Goal: Task Accomplishment & Management: Manage account settings

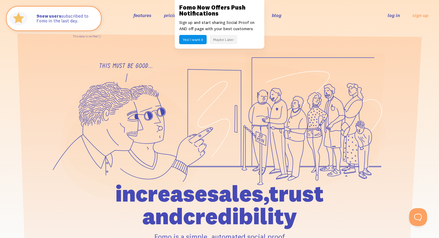
click at [199, 40] on button "Yes! I want it" at bounding box center [192, 39] width 27 height 9
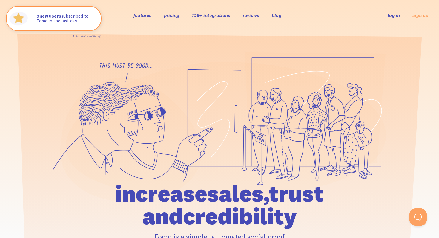
click at [177, 17] on link "pricing" at bounding box center [171, 15] width 15 height 6
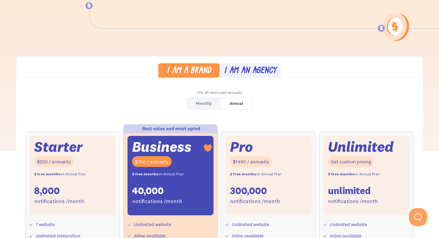
scroll to position [99, 0]
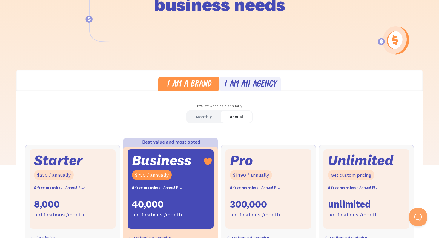
click at [213, 115] on link "Monthly" at bounding box center [204, 117] width 34 height 12
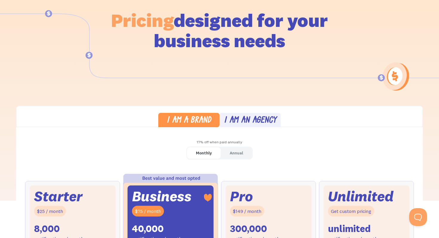
scroll to position [0, 0]
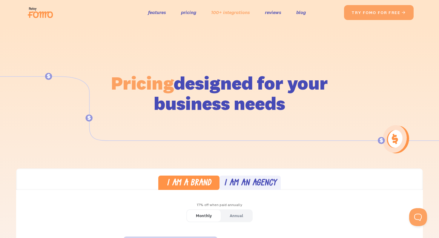
click at [232, 14] on link "100+ integrations" at bounding box center [230, 12] width 39 height 9
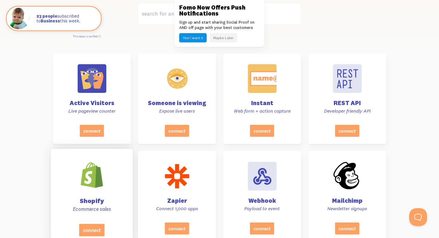
scroll to position [186, 0]
click at [117, 189] on div "Shopify Ecommerce sales" at bounding box center [92, 188] width 67 height 71
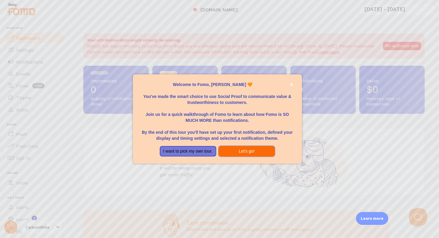
click at [244, 151] on button "Let's go!" at bounding box center [247, 151] width 56 height 11
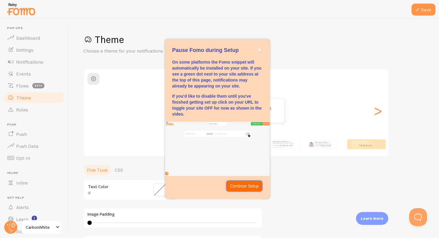
click at [248, 187] on p "Continue Setup" at bounding box center [244, 186] width 29 height 6
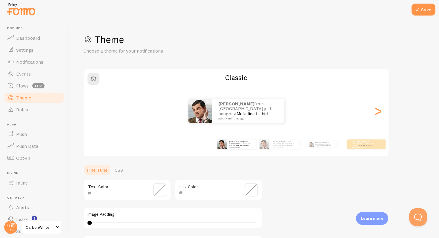
click at [46, 227] on span "CarbonWhite" at bounding box center [40, 227] width 28 height 7
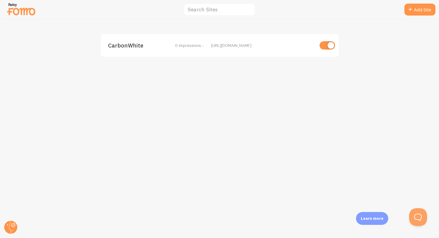
click at [333, 44] on input "checkbox" at bounding box center [328, 45] width 16 height 8
checkbox input "false"
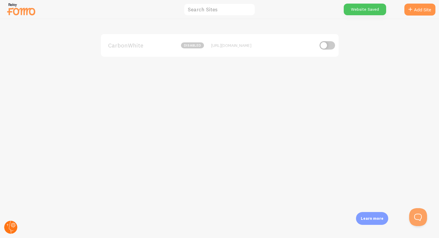
click at [11, 229] on circle at bounding box center [10, 227] width 13 height 13
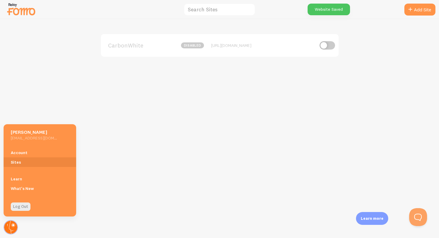
click at [12, 228] on circle at bounding box center [10, 227] width 13 height 13
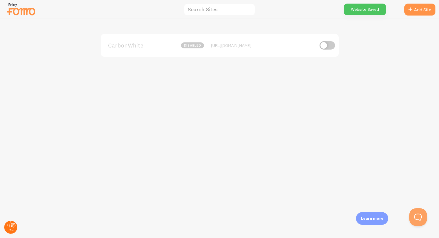
click at [12, 228] on circle at bounding box center [10, 227] width 13 height 13
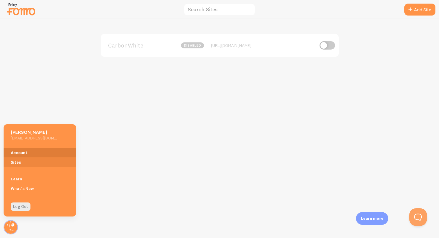
click at [34, 150] on link "Account" at bounding box center [40, 153] width 73 height 10
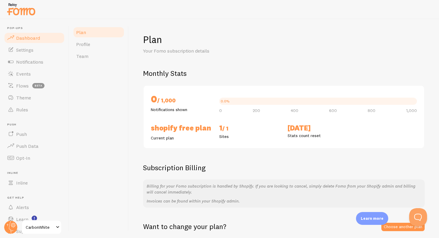
click at [34, 38] on span "Dashboard" at bounding box center [28, 38] width 24 height 6
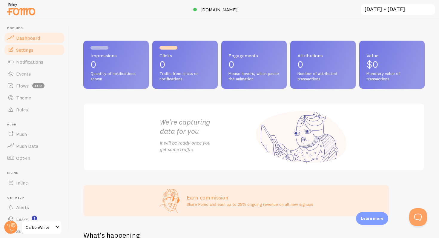
click at [32, 49] on span "Settings" at bounding box center [24, 50] width 17 height 6
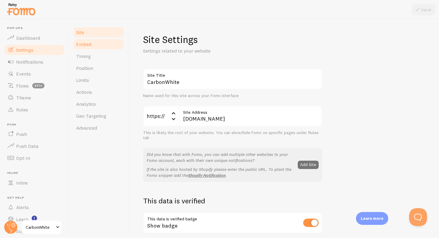
click at [90, 46] on span "Embed" at bounding box center [83, 44] width 15 height 6
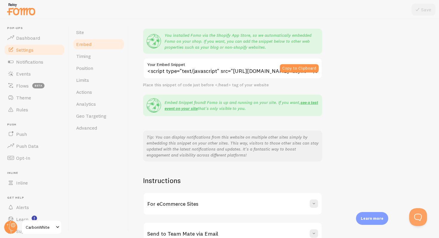
scroll to position [82, 0]
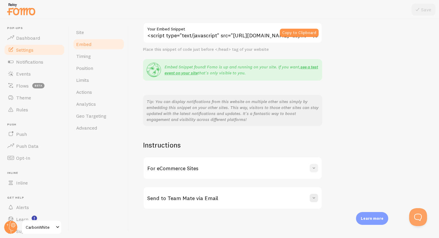
click at [313, 167] on span at bounding box center [314, 168] width 6 height 6
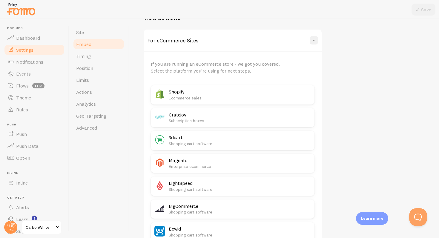
scroll to position [218, 0]
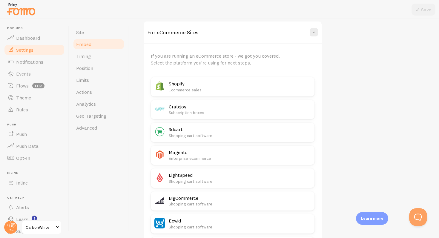
click at [257, 85] on h2 "Shopify" at bounding box center [240, 84] width 142 height 6
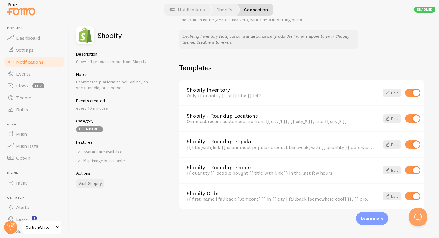
scroll to position [21, 0]
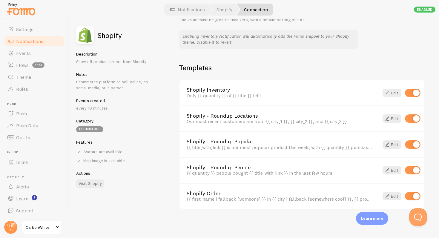
click at [43, 227] on span "CarbonWhite" at bounding box center [40, 227] width 28 height 7
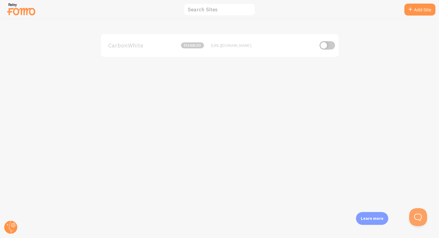
click at [43, 227] on div "CarbonWhite disabled https://carbonwhiteus.com" at bounding box center [219, 128] width 439 height 219
click at [9, 227] on icon at bounding box center [11, 227] width 4 height 13
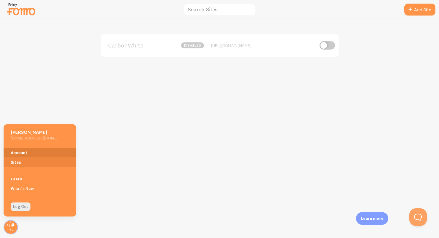
click at [23, 153] on link "Account" at bounding box center [40, 153] width 73 height 10
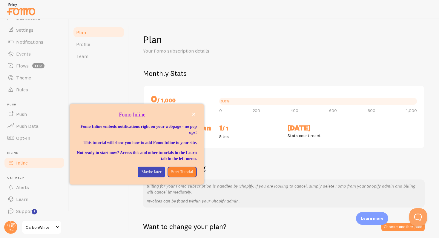
scroll to position [21, 0]
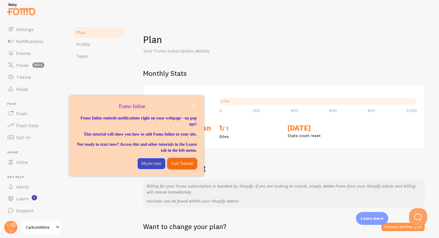
click at [177, 167] on p "Start Tutorial" at bounding box center [182, 164] width 22 height 6
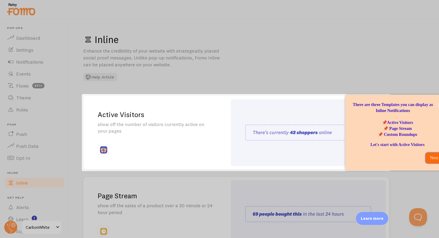
click at [439, 159] on p "Next" at bounding box center [434, 158] width 10 height 6
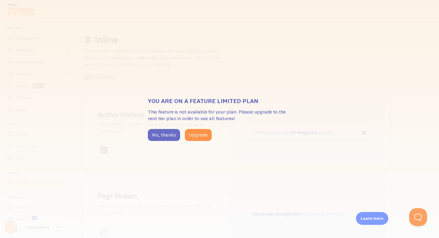
click at [173, 134] on button "No, thanks" at bounding box center [164, 135] width 32 height 12
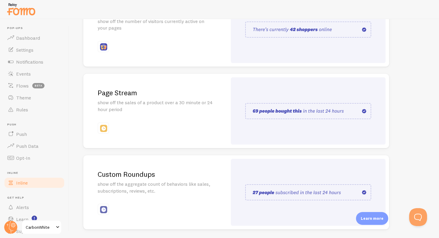
scroll to position [103, 0]
click at [150, 142] on div "Page Stream show off the sales of a product over a 30 minute or 24 hour period" at bounding box center [155, 111] width 144 height 74
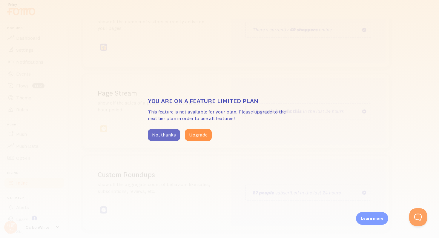
click at [160, 135] on button "No, thanks" at bounding box center [164, 135] width 32 height 12
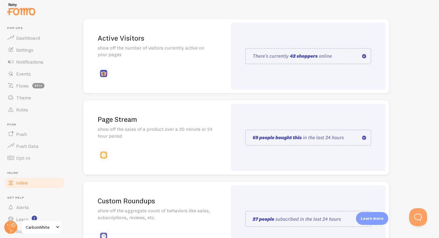
scroll to position [78, 0]
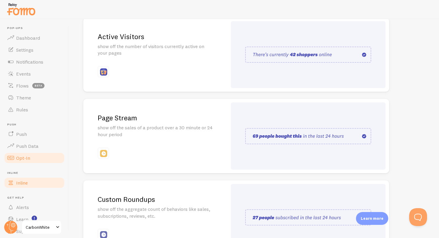
click at [40, 157] on link "Opt-In" at bounding box center [35, 158] width 62 height 12
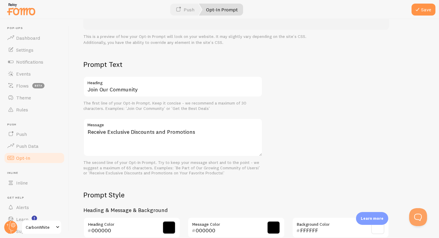
scroll to position [251, 0]
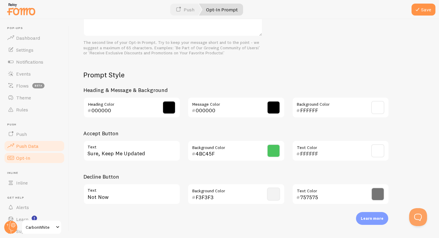
click at [23, 143] on span "Push Data" at bounding box center [27, 146] width 22 height 6
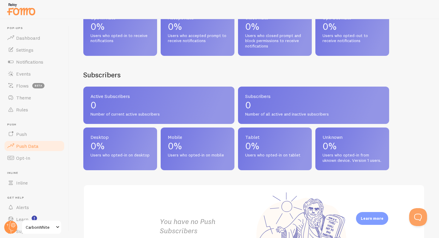
scroll to position [272, 0]
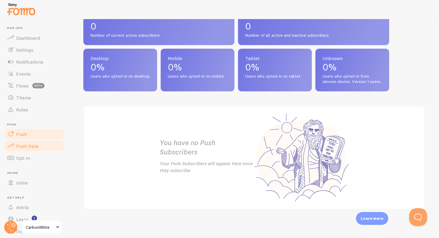
click at [39, 128] on link "Push" at bounding box center [35, 134] width 62 height 12
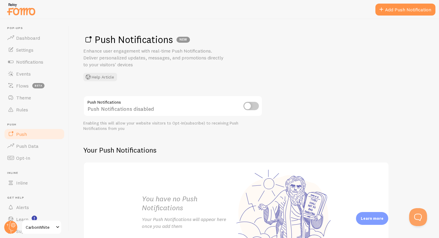
scroll to position [56, 0]
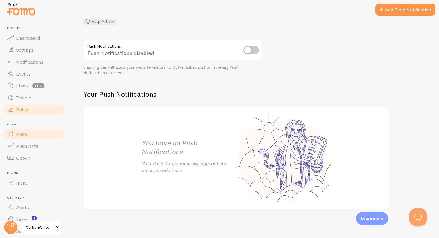
click at [27, 109] on span "Rules" at bounding box center [22, 110] width 12 height 6
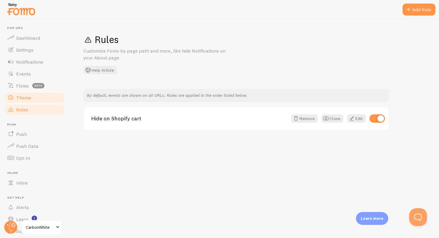
click at [28, 103] on link "Theme" at bounding box center [35, 98] width 62 height 12
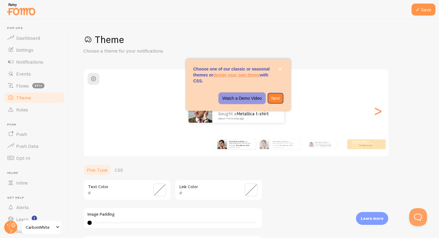
click at [250, 99] on p "Watch a Demo Video" at bounding box center [242, 98] width 39 height 6
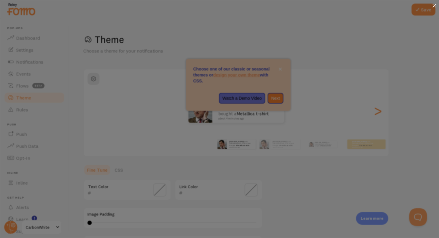
click at [434, 6] on icon at bounding box center [435, 6] width 4 height 4
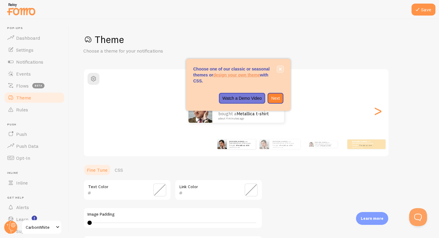
click at [281, 71] on button "close," at bounding box center [280, 69] width 6 height 6
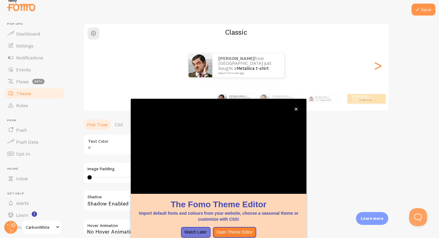
scroll to position [5, 0]
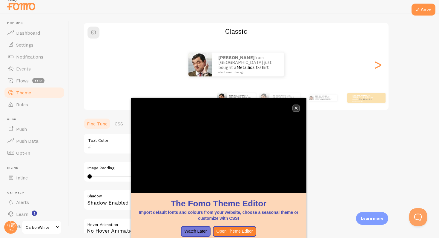
click at [297, 106] on button "close," at bounding box center [296, 108] width 6 height 6
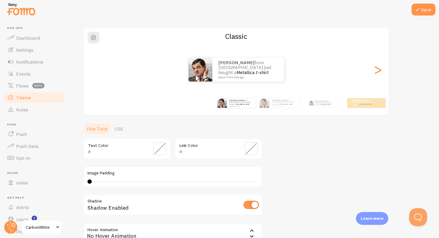
scroll to position [0, 0]
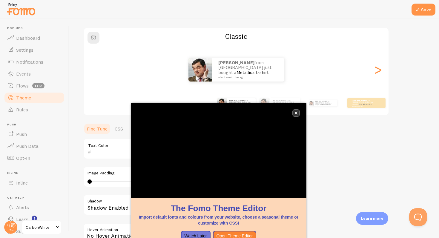
click at [296, 114] on icon "close," at bounding box center [296, 112] width 3 height 3
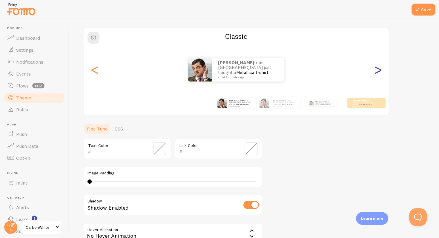
click at [378, 74] on div ">" at bounding box center [377, 69] width 7 height 43
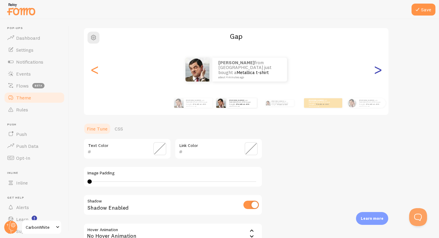
click at [378, 74] on div ">" at bounding box center [377, 69] width 7 height 43
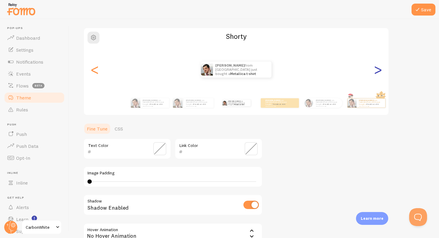
click at [378, 74] on div ">" at bounding box center [377, 69] width 7 height 43
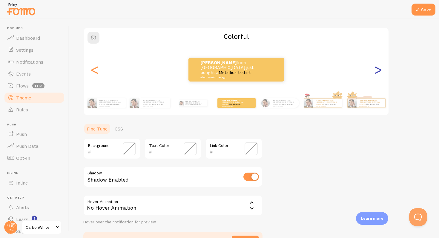
click at [378, 74] on div ">" at bounding box center [377, 69] width 7 height 43
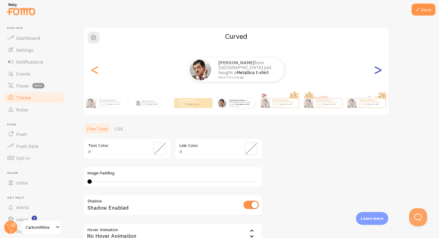
click at [378, 73] on div ">" at bounding box center [377, 69] width 7 height 43
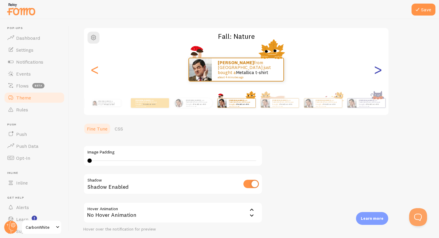
type input "0"
click at [378, 73] on div ">" at bounding box center [377, 69] width 7 height 43
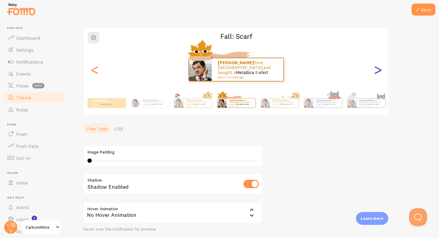
click at [378, 73] on div ">" at bounding box center [377, 69] width 7 height 43
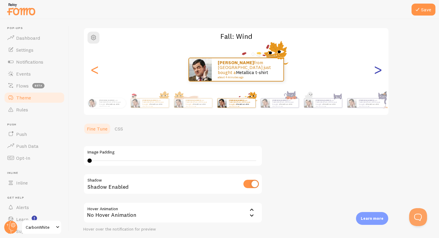
click at [378, 73] on div ">" at bounding box center [377, 69] width 7 height 43
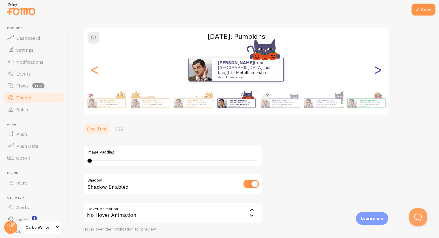
click at [378, 73] on div ">" at bounding box center [377, 69] width 7 height 43
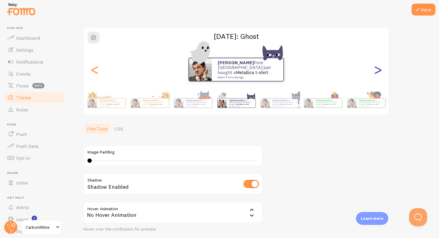
click at [378, 73] on div ">" at bounding box center [377, 69] width 7 height 43
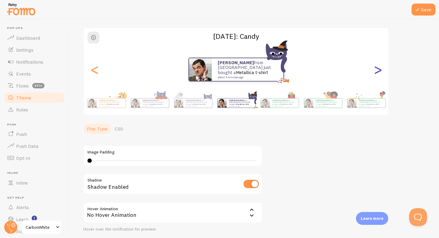
click at [378, 73] on div ">" at bounding box center [377, 69] width 7 height 43
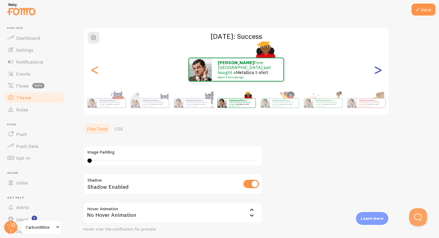
click at [378, 73] on div ">" at bounding box center [377, 69] width 7 height 43
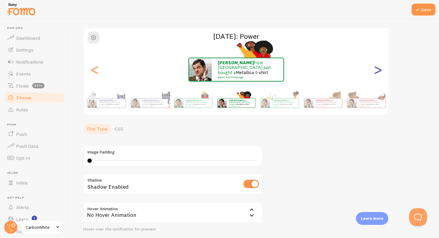
click at [378, 73] on div ">" at bounding box center [377, 69] width 7 height 43
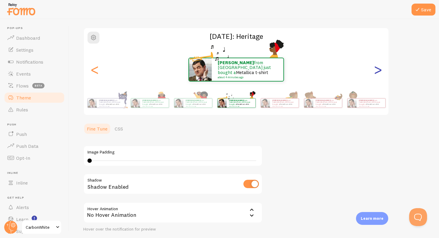
click at [378, 73] on div ">" at bounding box center [377, 69] width 7 height 43
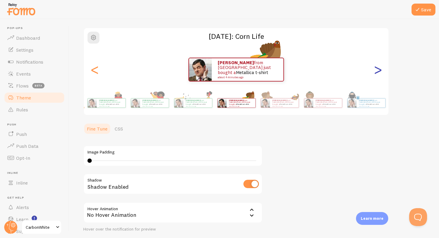
click at [378, 73] on div ">" at bounding box center [377, 69] width 7 height 43
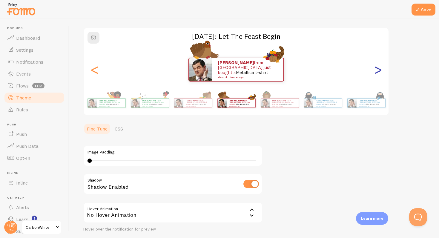
click at [378, 73] on div ">" at bounding box center [377, 69] width 7 height 43
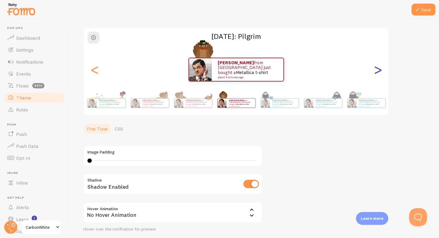
click at [378, 73] on div ">" at bounding box center [377, 69] width 7 height 43
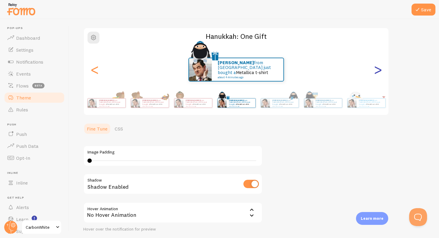
click at [378, 73] on div ">" at bounding box center [377, 69] width 7 height 43
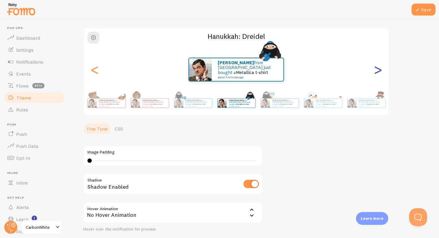
click at [378, 73] on div ">" at bounding box center [377, 69] width 7 height 43
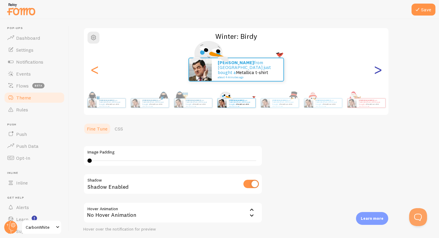
click at [382, 71] on div ">" at bounding box center [377, 69] width 7 height 43
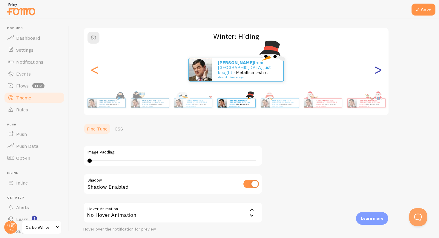
click at [382, 71] on div ">" at bounding box center [377, 69] width 7 height 43
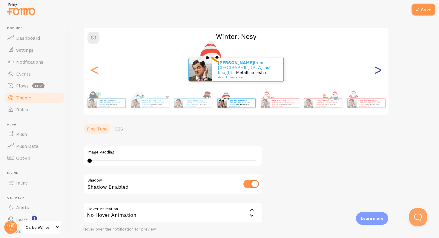
click at [382, 71] on div ">" at bounding box center [377, 69] width 7 height 43
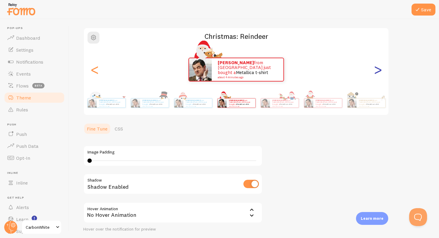
click at [382, 71] on div ">" at bounding box center [377, 69] width 7 height 43
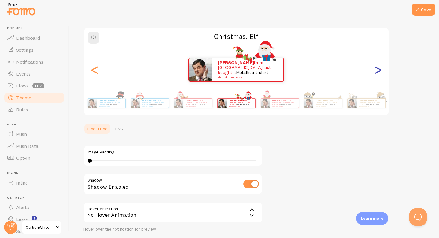
click at [382, 71] on div ">" at bounding box center [377, 69] width 7 height 43
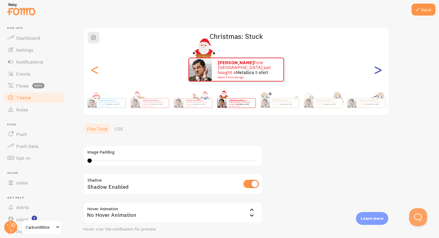
click at [382, 71] on div ">" at bounding box center [377, 69] width 7 height 43
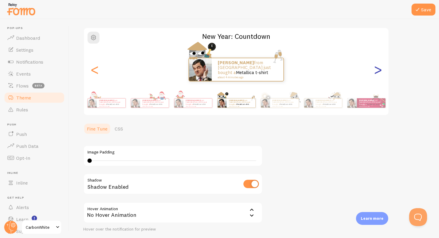
click at [382, 71] on div ">" at bounding box center [377, 69] width 7 height 43
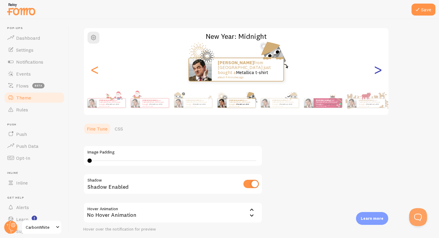
click at [382, 71] on div ">" at bounding box center [377, 69] width 7 height 43
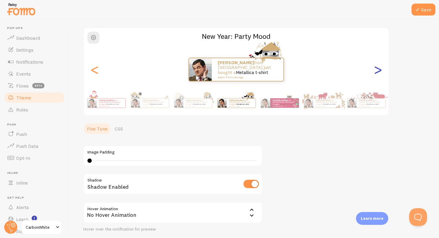
click at [382, 71] on div ">" at bounding box center [377, 69] width 7 height 43
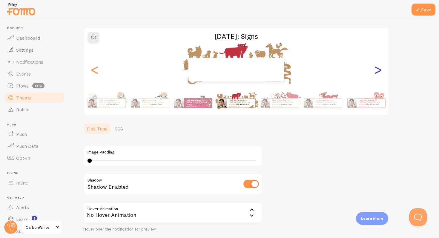
click at [382, 71] on div ">" at bounding box center [377, 69] width 7 height 43
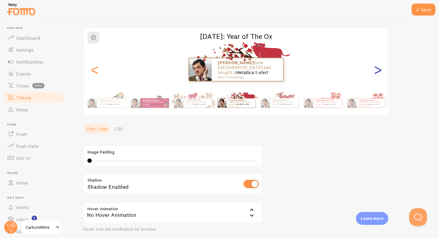
click at [382, 71] on div ">" at bounding box center [377, 69] width 7 height 43
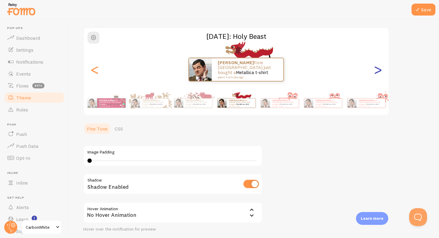
click at [382, 71] on div ">" at bounding box center [377, 69] width 7 height 43
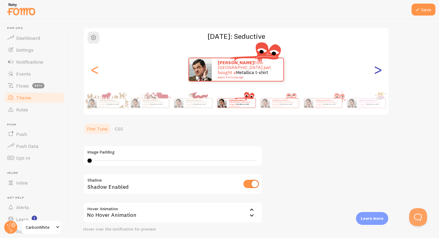
click at [382, 71] on div ">" at bounding box center [377, 69] width 7 height 43
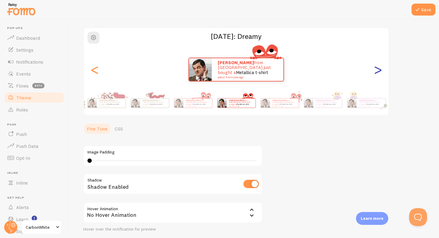
click at [382, 71] on div ">" at bounding box center [377, 69] width 7 height 43
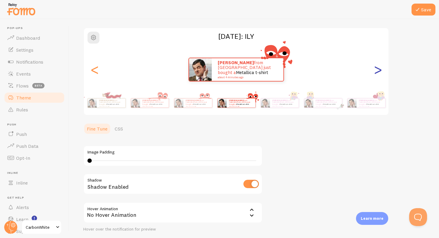
click at [382, 71] on div ">" at bounding box center [377, 69] width 7 height 43
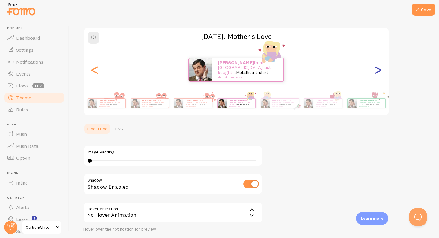
click at [382, 71] on div ">" at bounding box center [377, 69] width 7 height 43
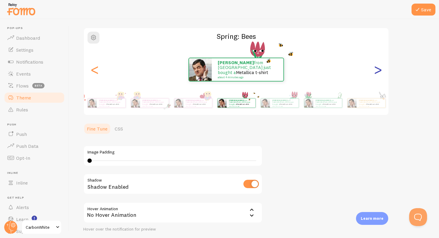
click at [382, 71] on div ">" at bounding box center [377, 69] width 7 height 43
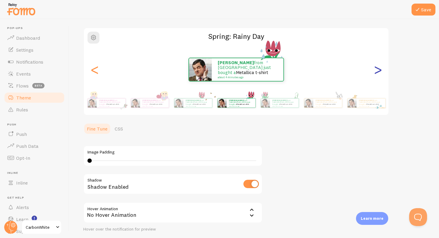
click at [382, 71] on div ">" at bounding box center [377, 69] width 7 height 43
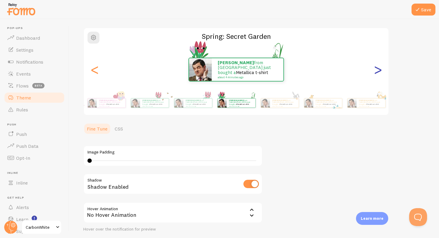
click at [382, 71] on div ">" at bounding box center [377, 69] width 7 height 43
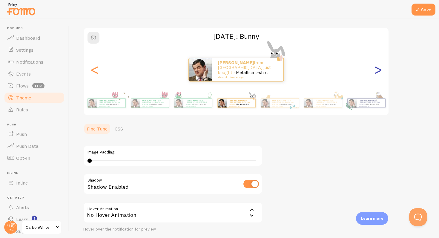
click at [382, 71] on div ">" at bounding box center [377, 69] width 7 height 43
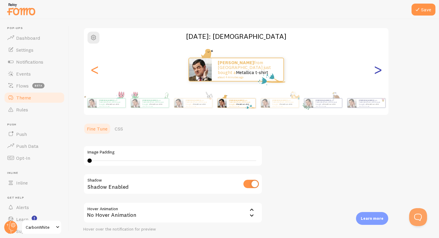
click at [382, 71] on div ">" at bounding box center [377, 69] width 7 height 43
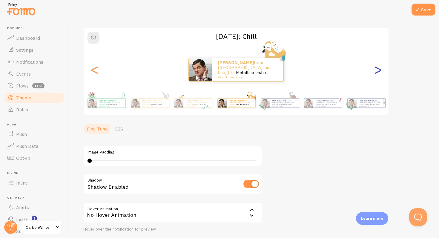
click at [382, 71] on div ">" at bounding box center [377, 69] width 7 height 43
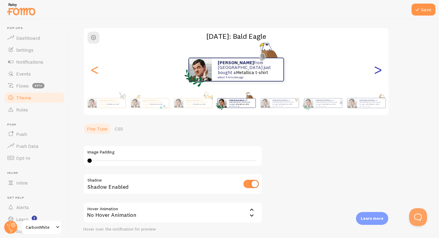
click at [382, 71] on div ">" at bounding box center [377, 69] width 7 height 43
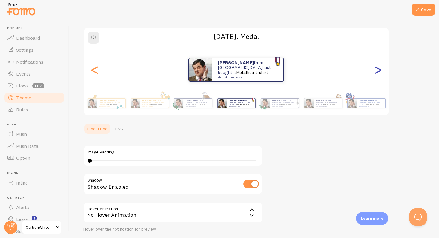
click at [382, 71] on div ">" at bounding box center [377, 69] width 7 height 43
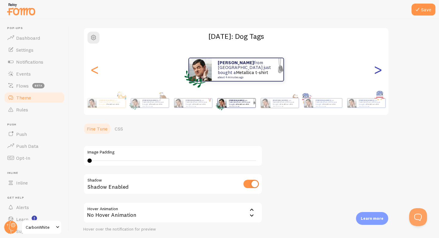
click at [382, 71] on div ">" at bounding box center [377, 69] width 7 height 43
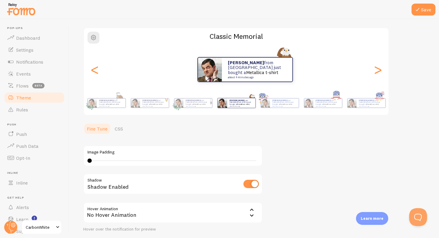
click at [403, 67] on div "Theme Choose a theme for your notifications Classic Memorial NICOLAS from Argen…" at bounding box center [254, 123] width 342 height 263
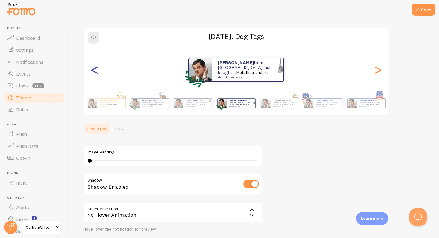
click at [98, 72] on div "<" at bounding box center [94, 69] width 7 height 43
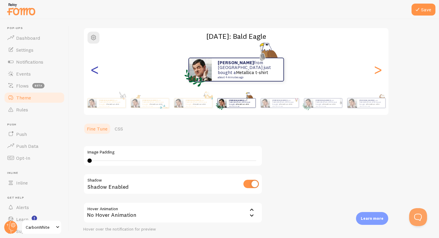
click at [98, 72] on div "<" at bounding box center [94, 69] width 7 height 43
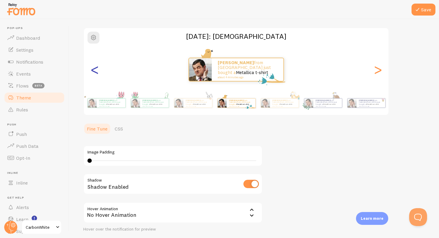
click at [98, 72] on div "<" at bounding box center [94, 69] width 7 height 43
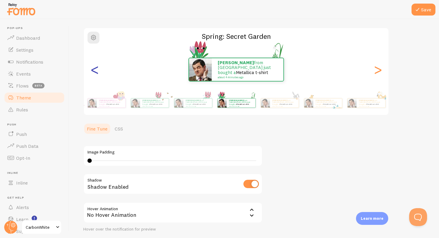
click at [98, 72] on div "<" at bounding box center [94, 69] width 7 height 43
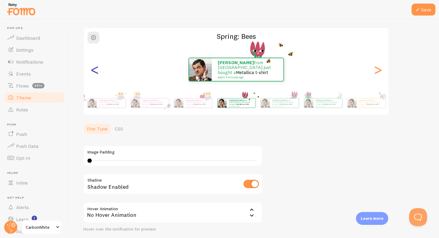
click at [98, 72] on div "<" at bounding box center [94, 69] width 7 height 43
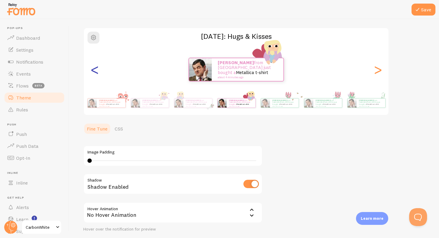
click at [98, 72] on div "<" at bounding box center [94, 69] width 7 height 43
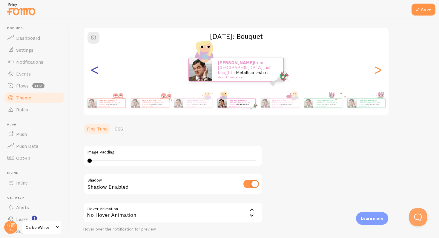
click at [98, 72] on div "<" at bounding box center [94, 69] width 7 height 43
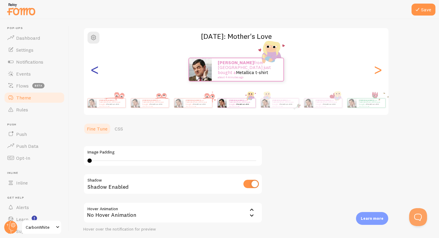
click at [98, 72] on div "<" at bounding box center [94, 69] width 7 height 43
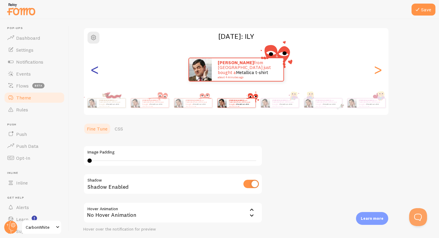
click at [98, 72] on div "<" at bounding box center [94, 69] width 7 height 43
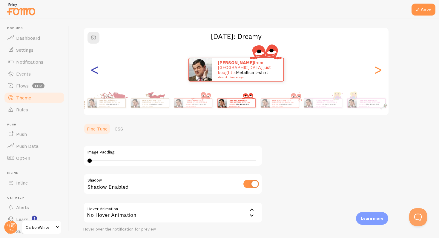
click at [98, 72] on div "<" at bounding box center [94, 69] width 7 height 43
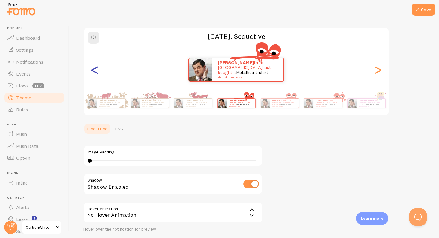
click at [98, 72] on div "<" at bounding box center [94, 69] width 7 height 43
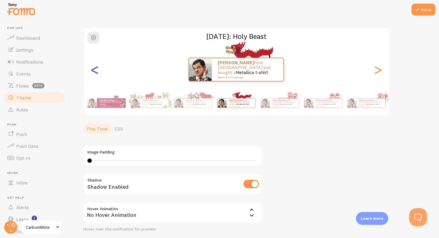
click at [98, 72] on div "<" at bounding box center [94, 69] width 7 height 43
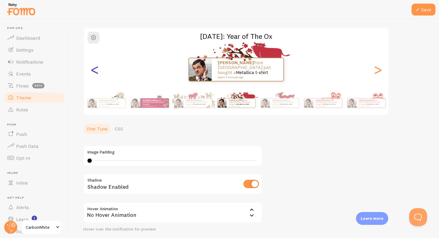
click at [98, 72] on div "<" at bounding box center [94, 69] width 7 height 43
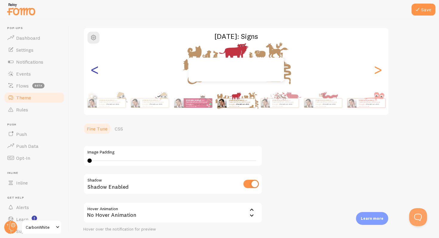
click at [98, 72] on div "<" at bounding box center [94, 69] width 7 height 43
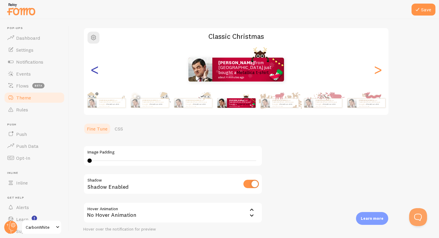
click at [98, 72] on div "<" at bounding box center [94, 69] width 7 height 43
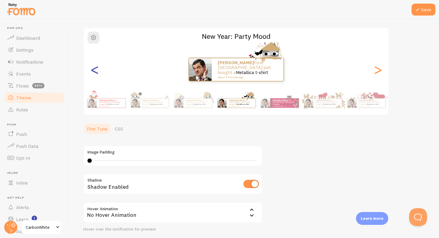
click at [98, 72] on div "<" at bounding box center [94, 69] width 7 height 43
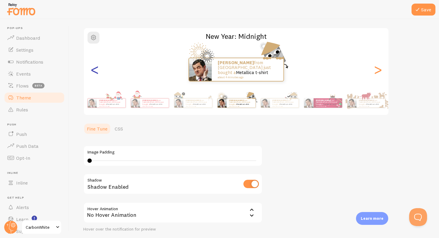
click at [98, 72] on div "<" at bounding box center [94, 69] width 7 height 43
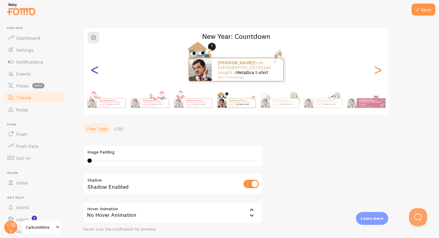
click at [98, 72] on div "<" at bounding box center [94, 69] width 7 height 43
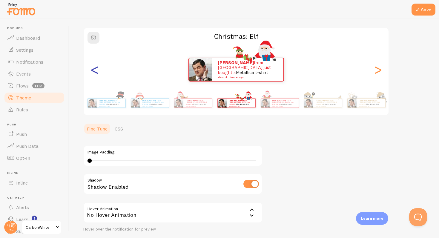
click at [98, 72] on div "<" at bounding box center [94, 69] width 7 height 43
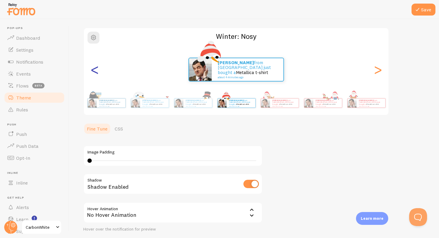
click at [98, 72] on div "<" at bounding box center [94, 69] width 7 height 43
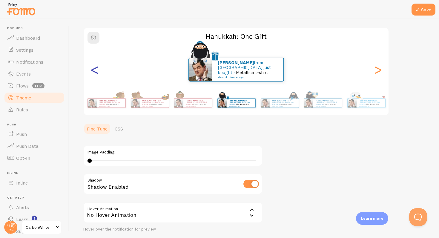
click at [98, 72] on div "<" at bounding box center [94, 69] width 7 height 43
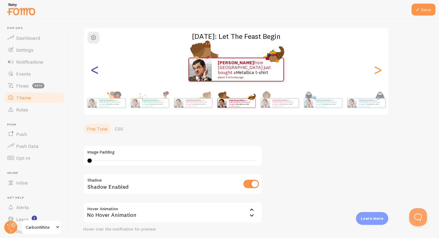
click at [98, 72] on div "<" at bounding box center [94, 69] width 7 height 43
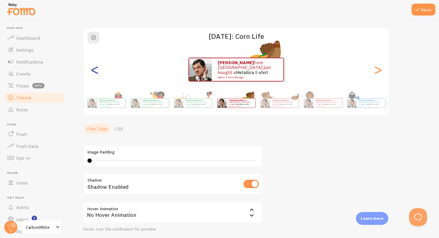
click at [98, 72] on div "<" at bounding box center [94, 69] width 7 height 43
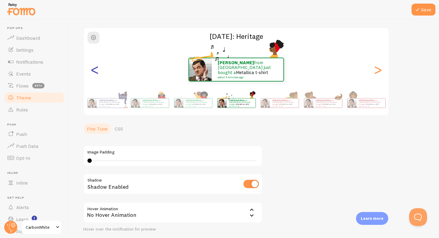
click at [98, 72] on div "<" at bounding box center [94, 69] width 7 height 43
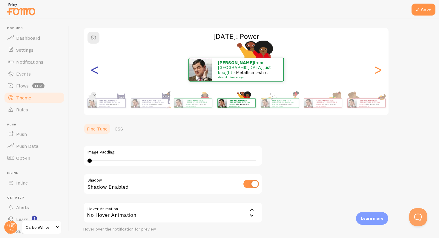
click at [98, 72] on div "<" at bounding box center [94, 69] width 7 height 43
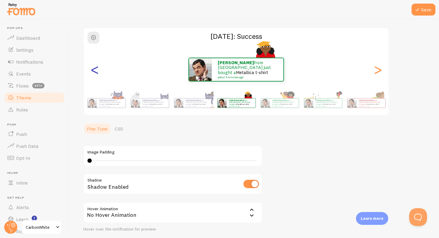
click at [98, 72] on div "<" at bounding box center [94, 69] width 7 height 43
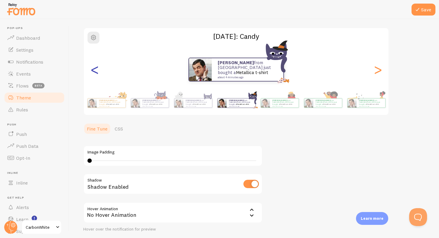
click at [98, 72] on div "<" at bounding box center [94, 69] width 7 height 43
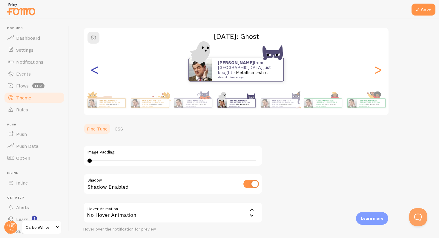
click at [98, 72] on div "<" at bounding box center [94, 69] width 7 height 43
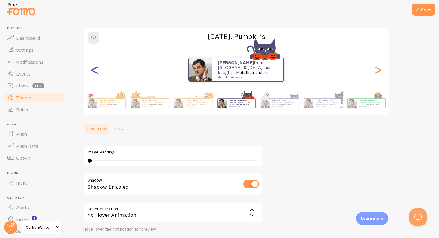
click at [98, 72] on div "<" at bounding box center [94, 69] width 7 height 43
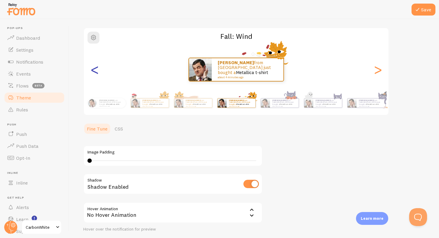
click at [98, 72] on div "<" at bounding box center [94, 69] width 7 height 43
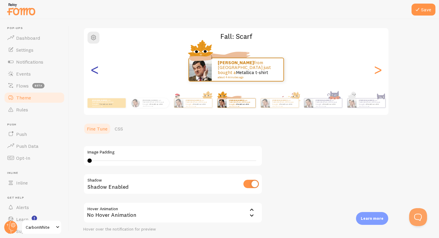
click at [98, 72] on div "<" at bounding box center [94, 69] width 7 height 43
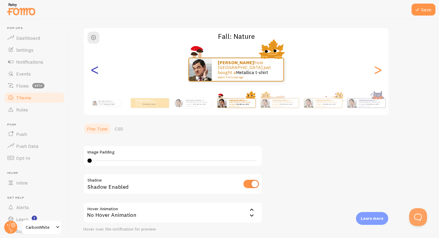
click at [98, 72] on div "<" at bounding box center [94, 69] width 7 height 43
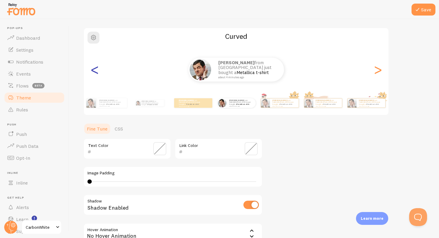
click at [98, 72] on div "<" at bounding box center [94, 69] width 7 height 43
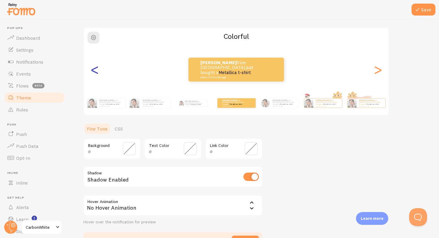
click at [98, 72] on div "<" at bounding box center [94, 69] width 7 height 43
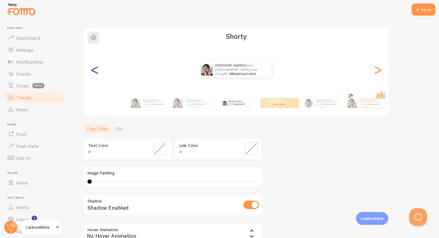
click at [98, 72] on div "<" at bounding box center [94, 69] width 7 height 43
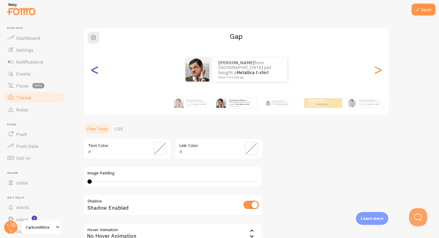
click at [98, 72] on div "<" at bounding box center [94, 69] width 7 height 43
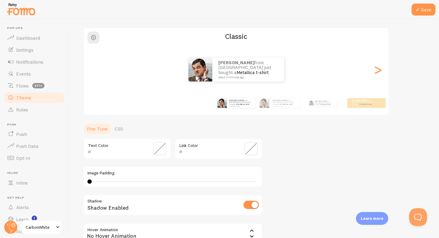
click at [99, 72] on div "NICOLAS from Argentina just bought a Metallica t-shirt about 4 minutes ago NICO…" at bounding box center [236, 69] width 305 height 43
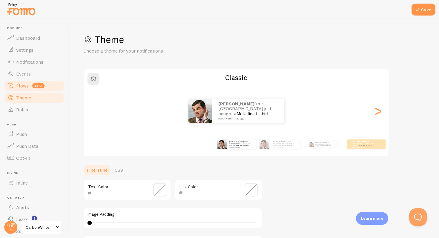
click at [24, 88] on span "Flows" at bounding box center [22, 86] width 13 height 6
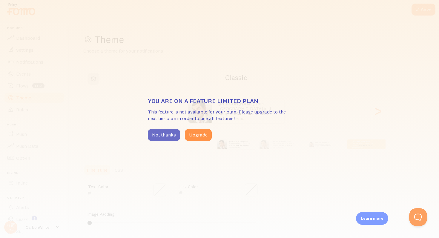
click at [164, 137] on button "No, thanks" at bounding box center [164, 135] width 32 height 12
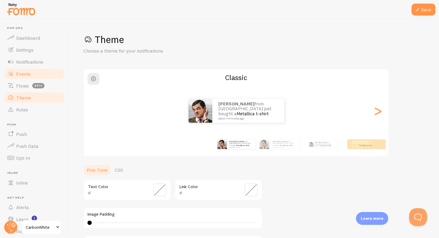
click at [32, 71] on link "Events" at bounding box center [35, 74] width 62 height 12
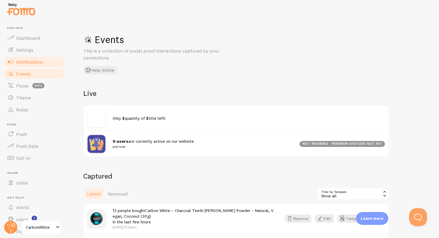
click at [22, 62] on span "Notifications" at bounding box center [29, 62] width 27 height 6
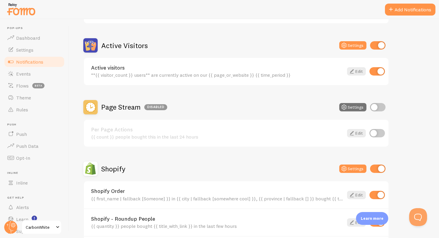
scroll to position [135, 0]
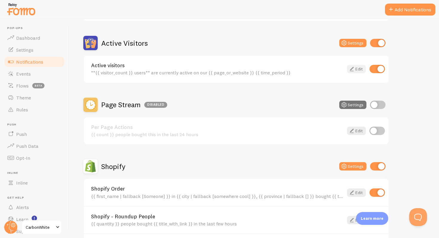
click at [353, 70] on icon at bounding box center [351, 68] width 7 height 7
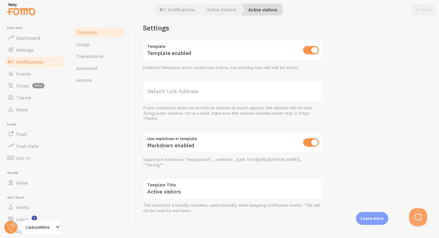
scroll to position [194, 0]
click at [41, 63] on span "Notifications" at bounding box center [29, 62] width 27 height 6
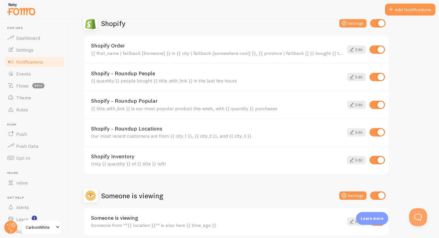
scroll to position [305, 0]
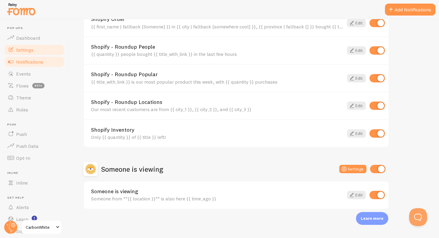
click at [52, 51] on link "Settings" at bounding box center [35, 50] width 62 height 12
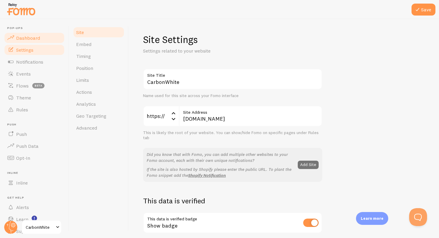
click at [51, 39] on link "Dashboard" at bounding box center [35, 38] width 62 height 12
click at [42, 36] on link "Dashboard" at bounding box center [35, 38] width 62 height 12
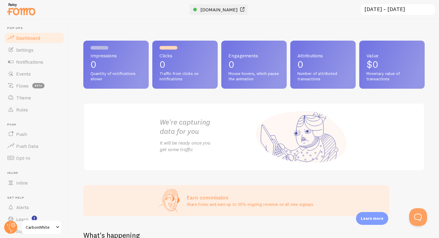
click at [227, 7] on span "[DOMAIN_NAME]" at bounding box center [219, 10] width 37 height 6
click at [36, 50] on link "Settings" at bounding box center [35, 50] width 62 height 12
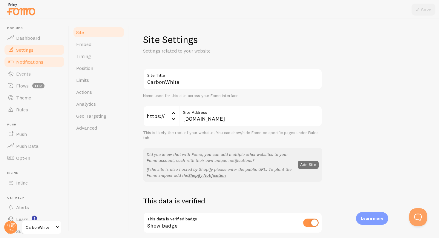
click at [38, 59] on span "Notifications" at bounding box center [29, 62] width 27 height 6
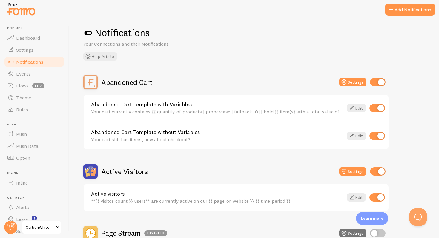
scroll to position [7, 0]
click at [380, 79] on input "checkbox" at bounding box center [378, 82] width 16 height 8
checkbox input "false"
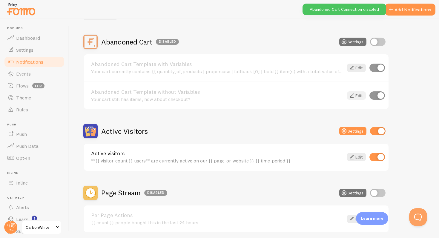
scroll to position [58, 0]
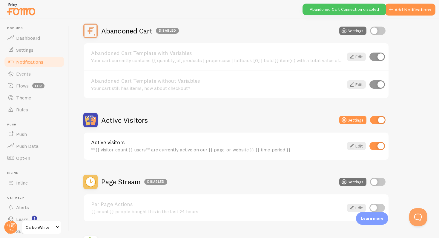
click at [374, 118] on input "checkbox" at bounding box center [378, 120] width 16 height 8
checkbox input "false"
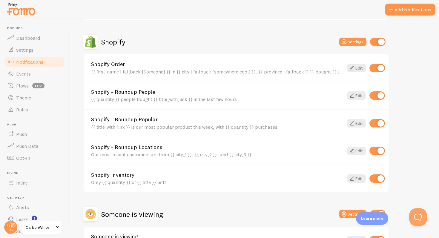
scroll to position [260, 0]
click at [375, 96] on input "checkbox" at bounding box center [378, 96] width 16 height 8
checkbox input "false"
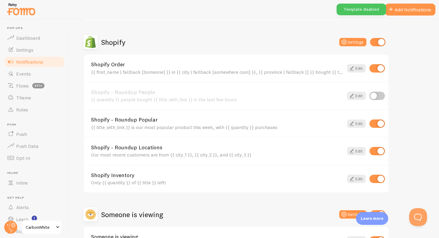
click at [378, 124] on input "checkbox" at bounding box center [378, 124] width 16 height 8
checkbox input "false"
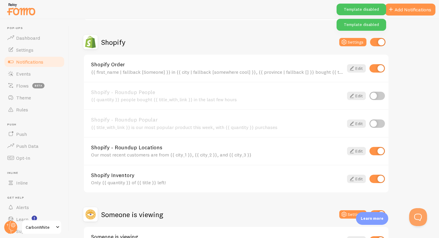
click at [378, 148] on input "checkbox" at bounding box center [378, 151] width 16 height 8
checkbox input "false"
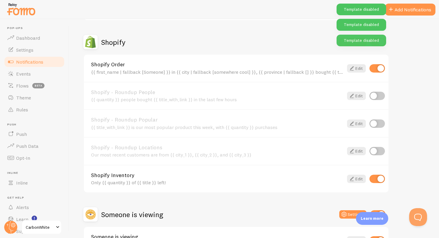
click at [378, 178] on input "checkbox" at bounding box center [378, 179] width 16 height 8
checkbox input "false"
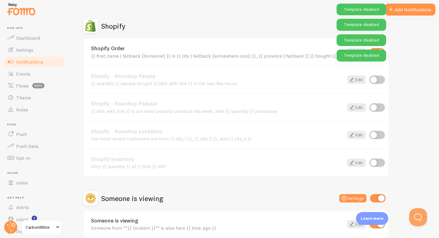
scroll to position [305, 0]
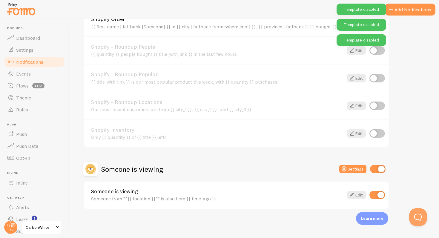
click at [380, 171] on input "checkbox" at bounding box center [378, 169] width 16 height 8
checkbox input "false"
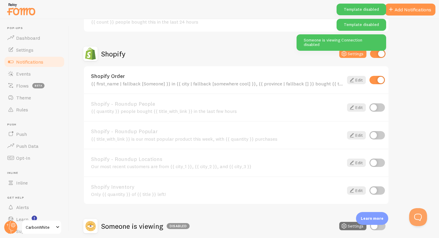
scroll to position [207, 0]
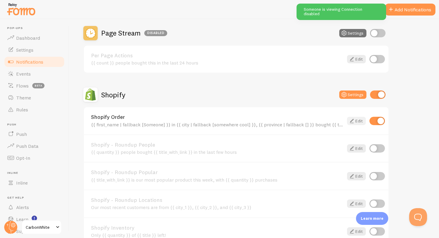
click at [357, 120] on link "Edit" at bounding box center [356, 121] width 19 height 8
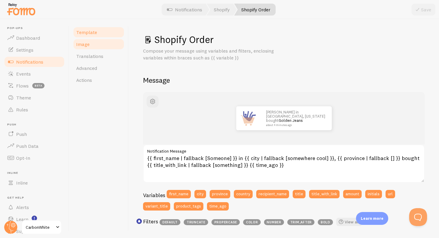
click at [91, 44] on link "Image" at bounding box center [99, 44] width 52 height 12
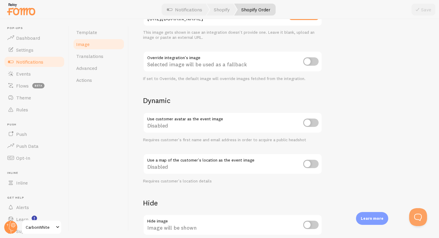
scroll to position [233, 0]
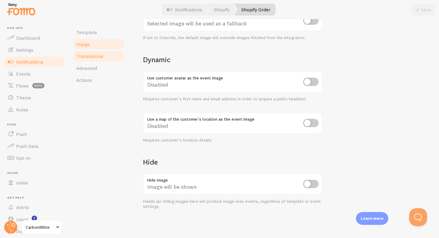
click at [100, 59] on span "Translations" at bounding box center [89, 56] width 27 height 6
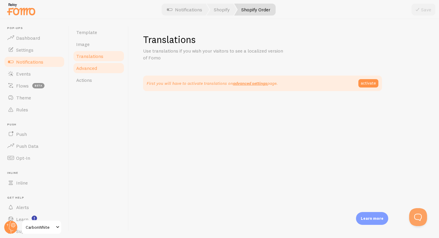
click at [100, 65] on link "Advanced" at bounding box center [99, 68] width 52 height 12
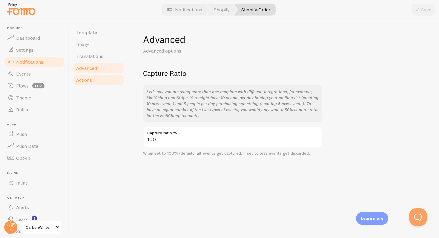
click at [98, 76] on link "Actions" at bounding box center [99, 80] width 52 height 12
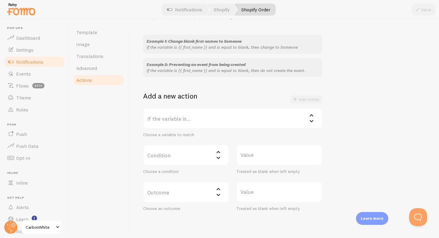
scroll to position [56, 0]
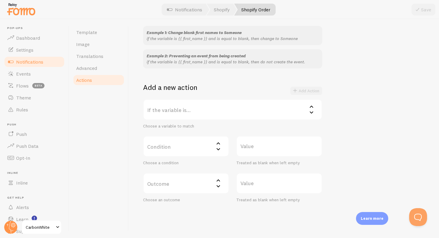
click at [249, 116] on label "If the variable is..." at bounding box center [232, 109] width 179 height 21
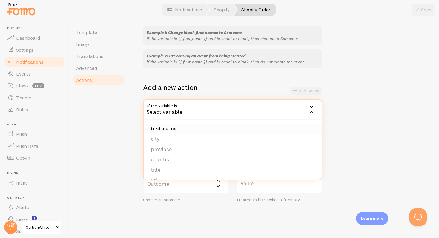
click at [271, 126] on li "first_name" at bounding box center [233, 129] width 178 height 10
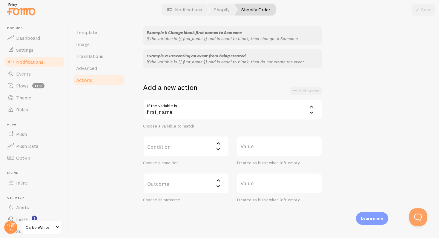
click at [238, 112] on div "first_name" at bounding box center [232, 109] width 179 height 21
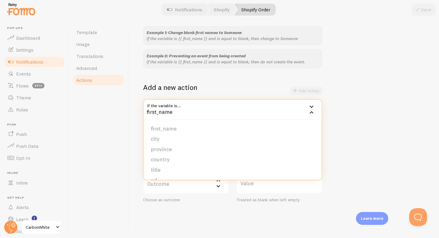
click at [238, 112] on div "first_name" at bounding box center [232, 109] width 179 height 21
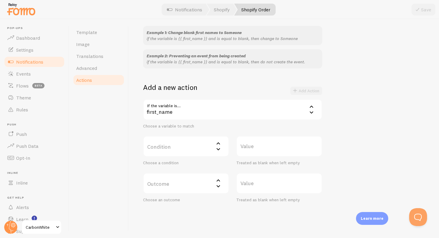
click at [201, 149] on label "Condition" at bounding box center [186, 146] width 86 height 21
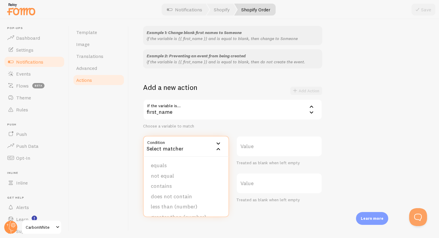
click at [350, 129] on div "Example 1: Change blank first names to Someone if the variable is {{ first_name…" at bounding box center [284, 114] width 282 height 177
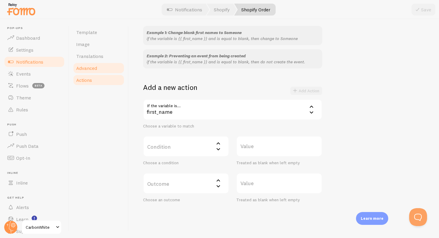
click at [107, 68] on link "Advanced" at bounding box center [99, 68] width 52 height 12
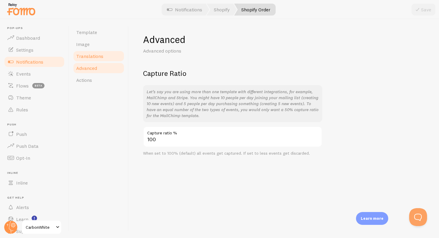
click at [108, 56] on link "Translations" at bounding box center [99, 56] width 52 height 12
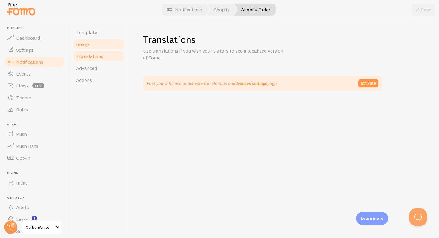
click at [108, 46] on link "Image" at bounding box center [99, 44] width 52 height 12
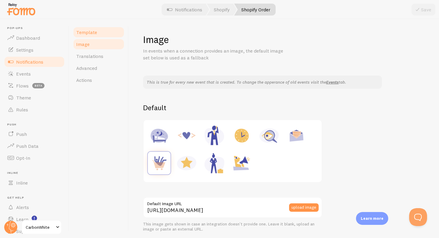
click at [107, 37] on link "Template" at bounding box center [99, 32] width 52 height 12
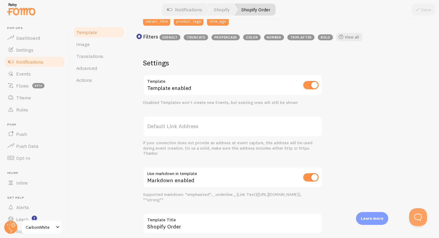
scroll to position [220, 0]
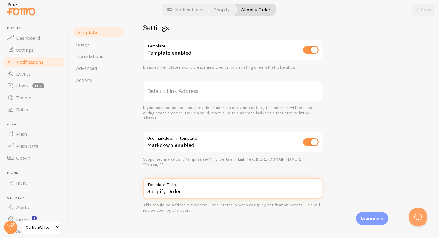
click at [164, 193] on input "Shopify Order" at bounding box center [232, 188] width 179 height 21
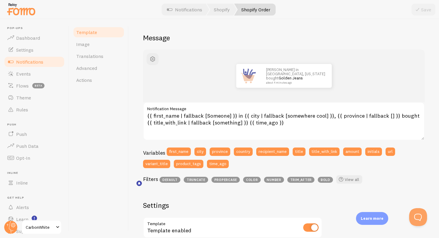
scroll to position [38, 0]
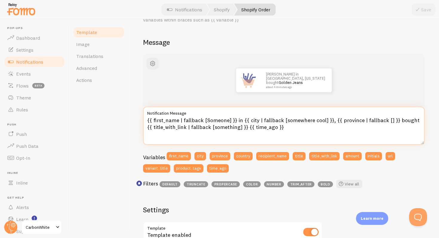
click at [224, 128] on textarea "{{ first_name | fallback [Someone] }} in {{ city | fallback [somewhere cool] }}…" at bounding box center [284, 126] width 282 height 38
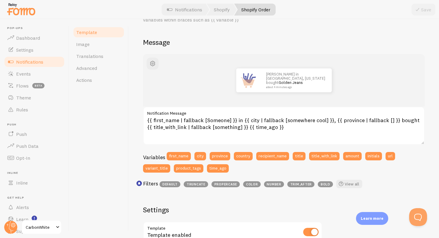
click at [233, 185] on span "propercase" at bounding box center [226, 184] width 28 height 6
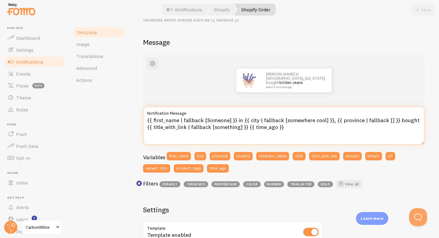
click at [169, 130] on textarea "{{ first_name | fallback [Someone] }} in {{ city | fallback [somewhere cool] }}…" at bounding box center [284, 126] width 282 height 38
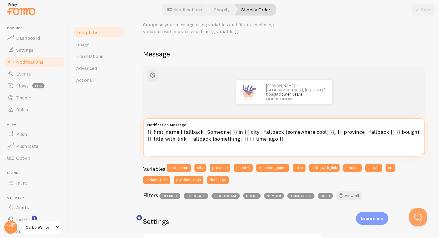
scroll to position [0, 0]
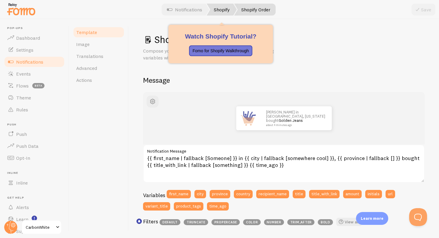
click at [227, 9] on link "Shopify" at bounding box center [222, 10] width 30 height 12
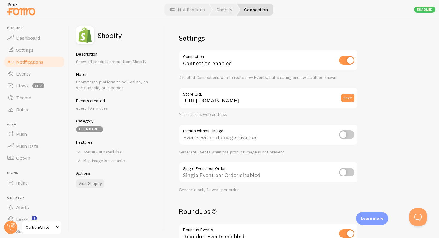
click at [250, 8] on link "Connection" at bounding box center [255, 10] width 36 height 12
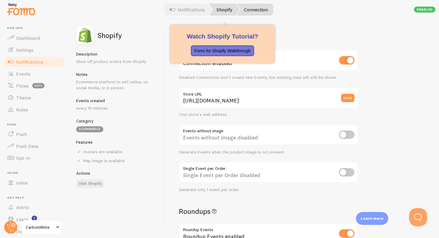
click at [224, 10] on link "Shopify" at bounding box center [225, 10] width 30 height 12
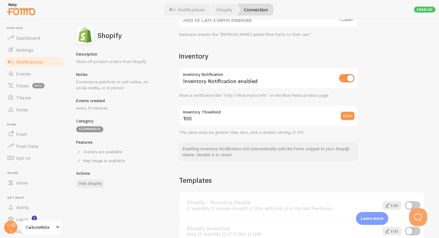
scroll to position [391, 0]
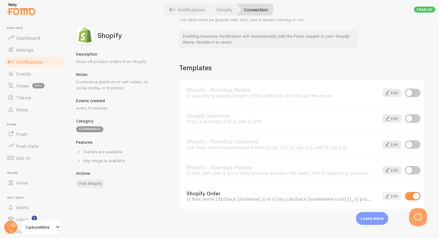
click at [392, 194] on link "Edit" at bounding box center [392, 196] width 19 height 8
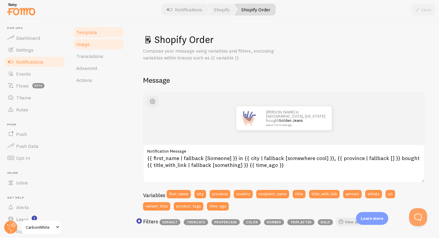
click at [103, 44] on link "Image" at bounding box center [99, 44] width 52 height 12
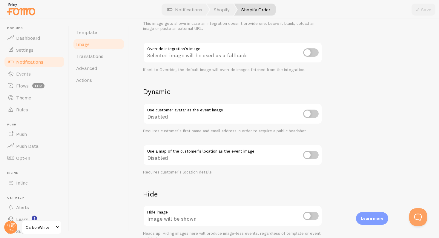
scroll to position [207, 0]
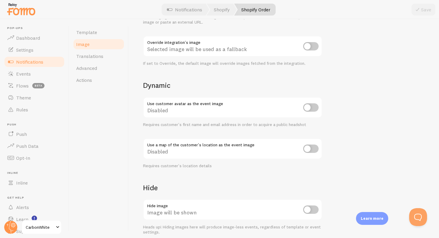
click at [309, 106] on input "checkbox" at bounding box center [311, 107] width 16 height 8
checkbox input "false"
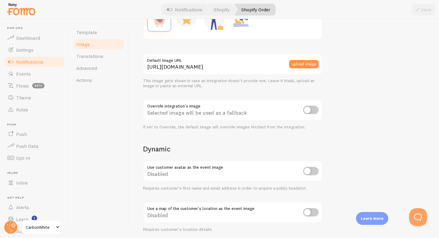
scroll to position [142, 0]
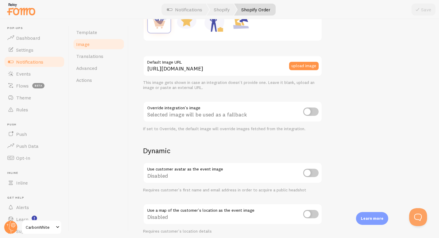
click at [317, 111] on input "checkbox" at bounding box center [311, 112] width 16 height 8
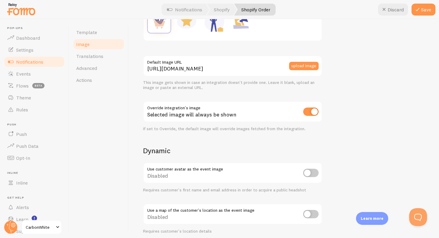
click at [222, 116] on div "Selected image will always be shown" at bounding box center [232, 112] width 179 height 22
click at [299, 69] on button "upload image" at bounding box center [304, 66] width 30 height 8
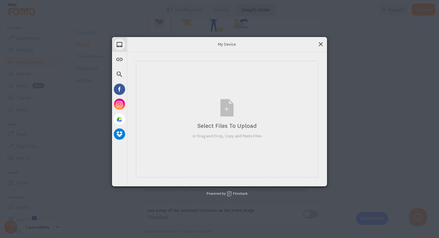
click at [321, 42] on span at bounding box center [321, 44] width 7 height 7
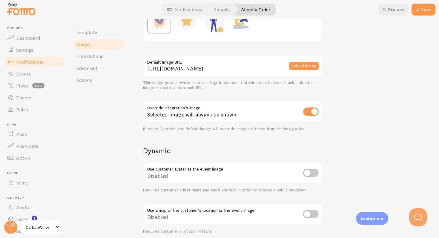
click at [311, 111] on input "checkbox" at bounding box center [311, 112] width 16 height 8
checkbox input "false"
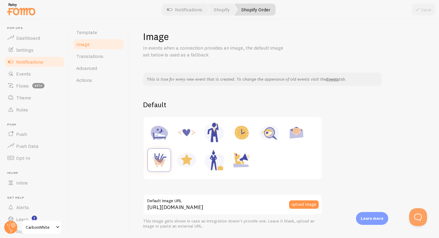
scroll to position [0, 0]
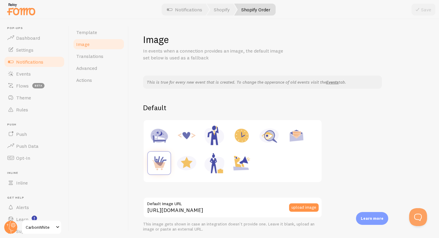
click at [333, 85] on div "This is true for every new event that is created. To change the apperance of ol…" at bounding box center [262, 82] width 239 height 13
click at [333, 82] on link "Events" at bounding box center [332, 82] width 13 height 5
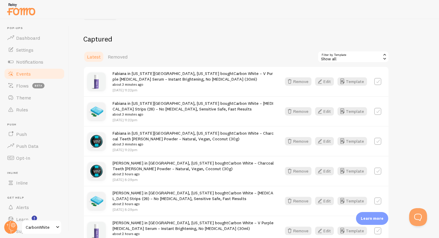
scroll to position [54, 0]
click at [377, 170] on label at bounding box center [377, 171] width 7 height 7
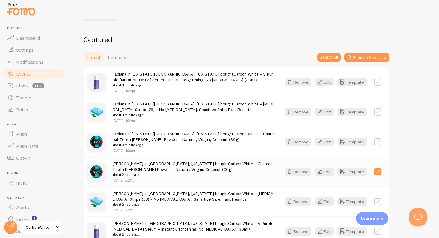
click at [377, 174] on label at bounding box center [377, 171] width 7 height 7
checkbox input "false"
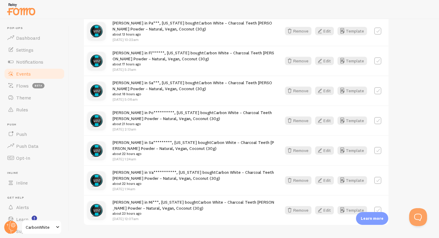
scroll to position [844, 0]
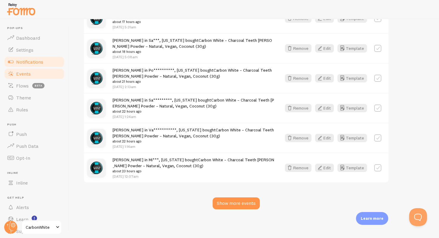
click at [37, 64] on span "Notifications" at bounding box center [29, 62] width 27 height 6
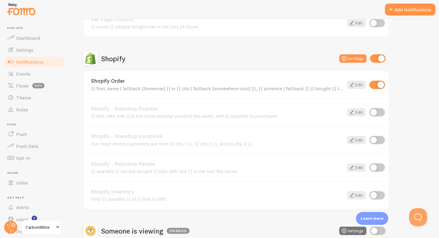
scroll to position [248, 0]
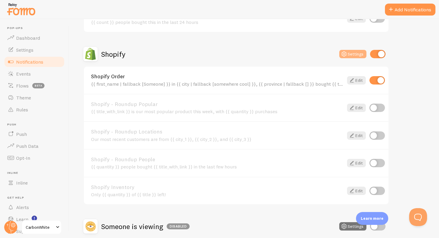
click at [353, 55] on button "Settings" at bounding box center [353, 54] width 27 height 8
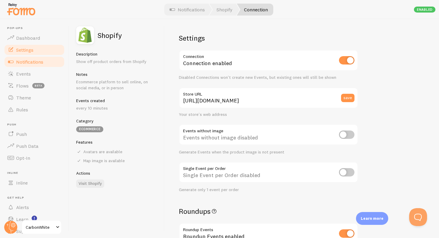
click at [33, 47] on span "Settings" at bounding box center [24, 50] width 17 height 6
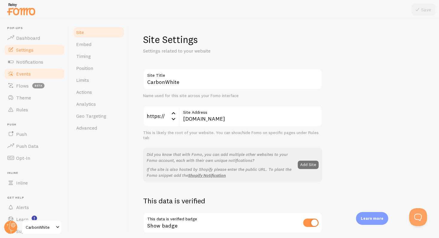
click at [29, 78] on link "Events" at bounding box center [35, 74] width 62 height 12
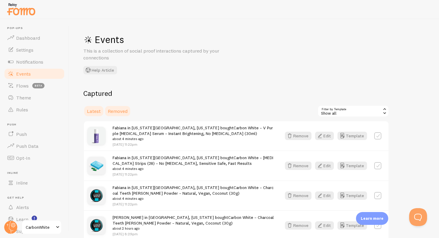
click at [127, 110] on span "Removed" at bounding box center [118, 111] width 20 height 6
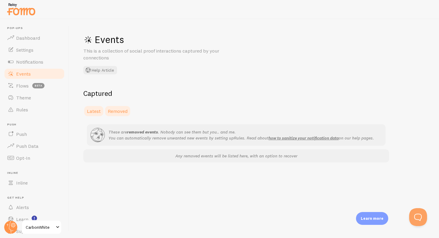
click at [95, 111] on span "Latest" at bounding box center [94, 111] width 14 height 6
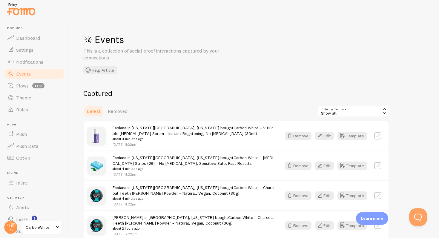
click at [373, 114] on div "Show all" at bounding box center [354, 111] width 72 height 12
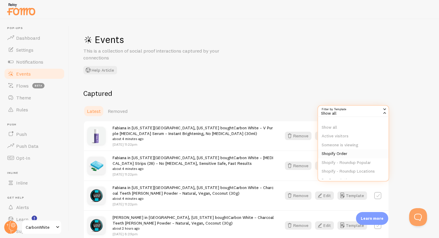
click at [359, 153] on li "Shopify Order" at bounding box center [353, 153] width 71 height 9
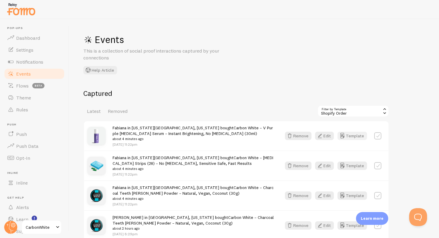
click at [356, 136] on button "Template" at bounding box center [353, 136] width 30 height 8
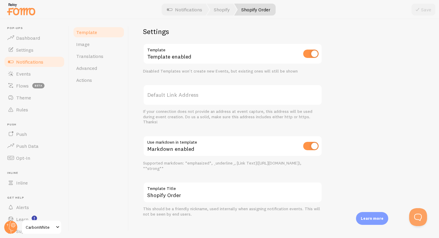
scroll to position [220, 0]
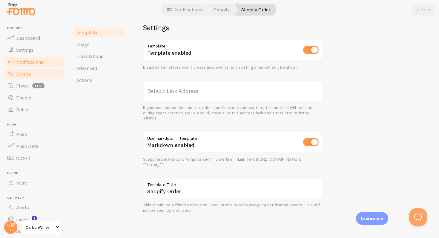
click at [31, 74] on link "Events" at bounding box center [35, 74] width 62 height 12
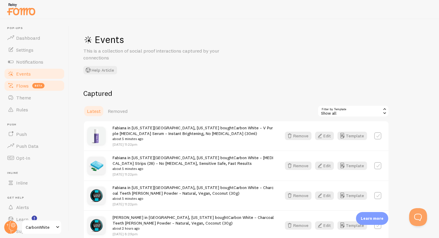
click at [29, 86] on link "Flows beta" at bounding box center [35, 86] width 62 height 12
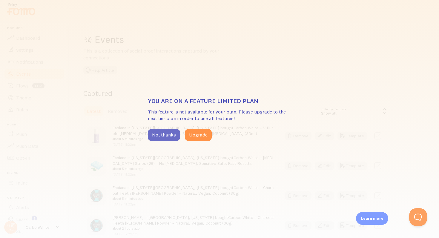
click at [164, 139] on button "No, thanks" at bounding box center [164, 135] width 32 height 12
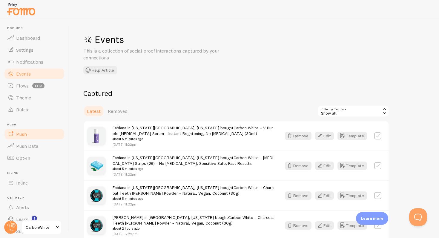
click at [35, 136] on link "Push" at bounding box center [35, 134] width 62 height 12
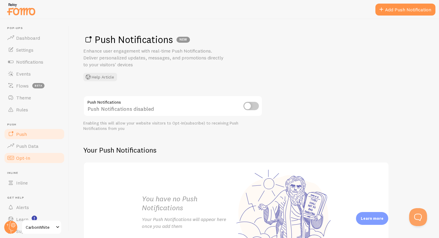
click at [38, 152] on link "Opt-In" at bounding box center [35, 158] width 62 height 12
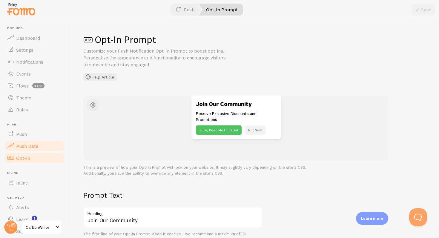
click at [38, 150] on link "Push Data" at bounding box center [35, 146] width 62 height 12
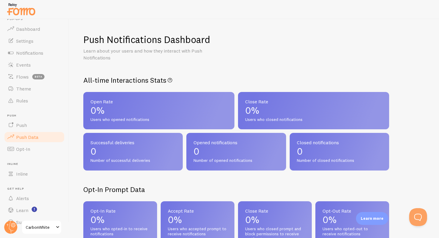
scroll to position [21, 0]
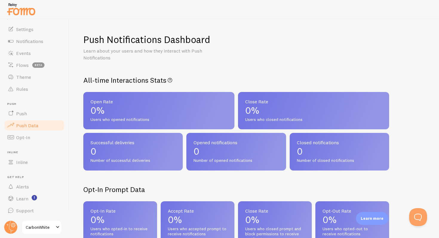
click at [46, 228] on span "CarbonWhite" at bounding box center [40, 227] width 28 height 7
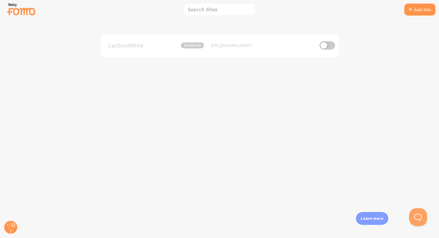
click at [328, 45] on input "checkbox" at bounding box center [328, 45] width 16 height 8
checkbox input "true"
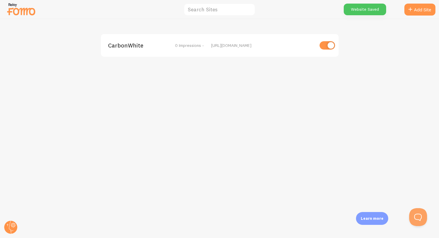
click at [371, 10] on div "Website Saved" at bounding box center [365, 10] width 42 height 12
click at [247, 48] on div "CarbonWhite 0 Impressions - https://carbonwhiteus.com" at bounding box center [220, 45] width 238 height 23
click at [238, 45] on div "[URL][DOMAIN_NAME]" at bounding box center [262, 45] width 103 height 5
click at [25, 12] on img at bounding box center [21, 8] width 30 height 15
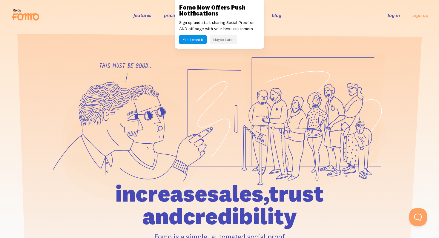
click at [393, 18] on link "log in" at bounding box center [394, 15] width 12 height 6
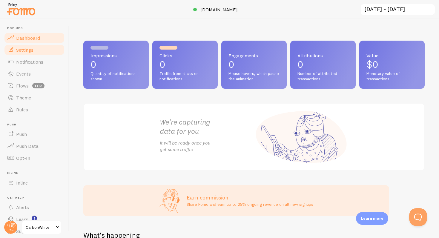
click at [33, 50] on span "Settings" at bounding box center [24, 50] width 17 height 6
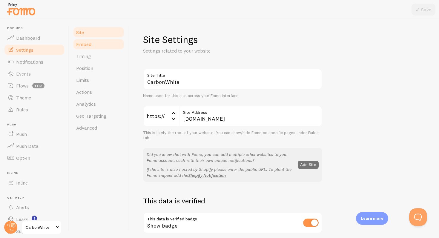
click at [96, 47] on link "Embed" at bounding box center [99, 44] width 52 height 12
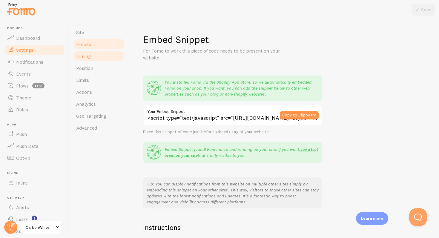
click at [95, 62] on link "Timing" at bounding box center [99, 56] width 52 height 12
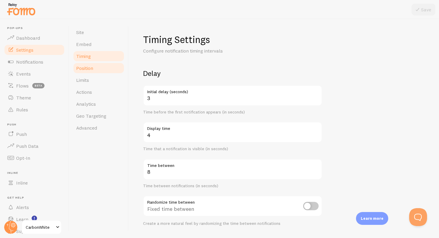
click at [94, 68] on link "Position" at bounding box center [99, 68] width 52 height 12
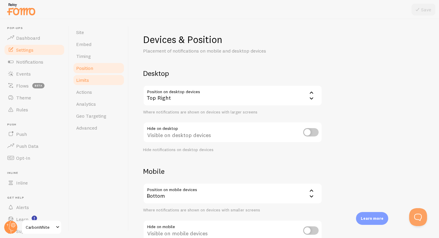
click at [94, 82] on link "Limits" at bounding box center [99, 80] width 52 height 12
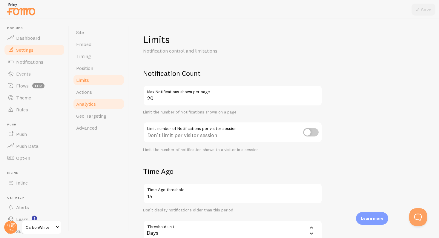
click at [95, 99] on link "Analytics" at bounding box center [99, 104] width 52 height 12
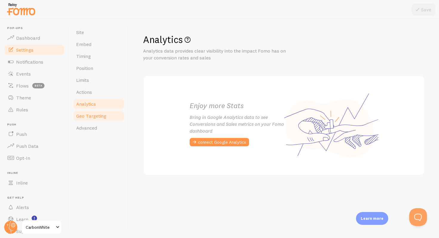
click at [94, 111] on link "Geo Targeting" at bounding box center [99, 116] width 52 height 12
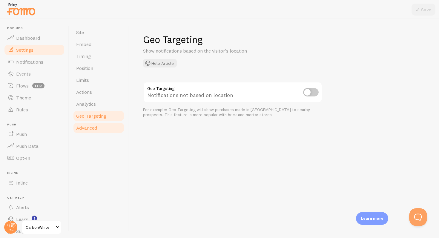
click at [93, 127] on span "Advanced" at bounding box center [86, 128] width 21 height 6
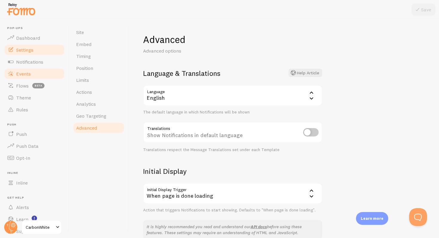
click at [32, 74] on link "Events" at bounding box center [35, 74] width 62 height 12
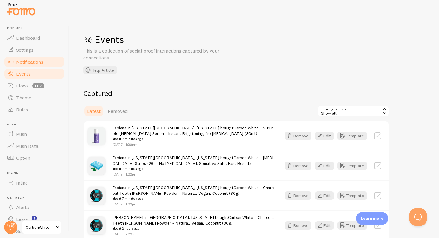
click at [33, 64] on span "Notifications" at bounding box center [29, 62] width 27 height 6
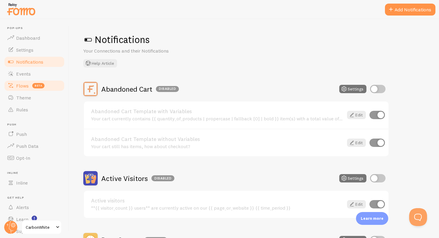
click at [26, 91] on link "Flows beta" at bounding box center [35, 86] width 62 height 12
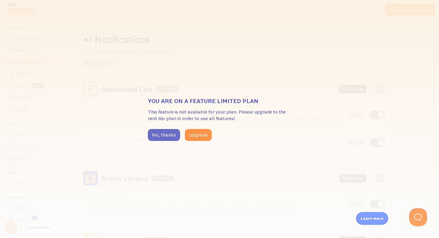
click at [159, 134] on button "No, thanks" at bounding box center [164, 135] width 32 height 12
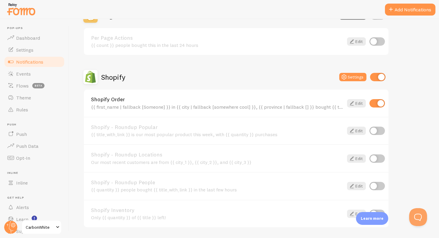
scroll to position [223, 0]
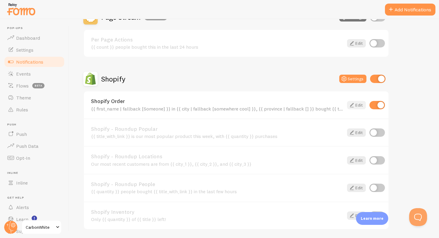
click at [357, 104] on link "Edit" at bounding box center [356, 105] width 19 height 8
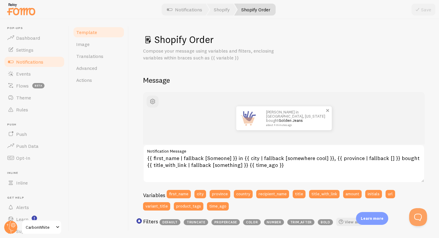
click at [257, 122] on img at bounding box center [248, 118] width 24 height 24
click at [156, 103] on span "button" at bounding box center [152, 101] width 7 height 7
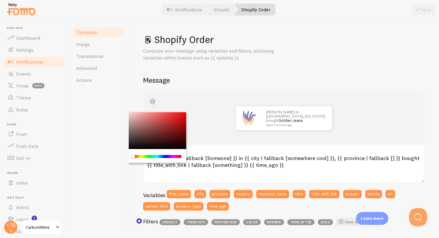
click at [156, 103] on span "button" at bounding box center [152, 101] width 7 height 7
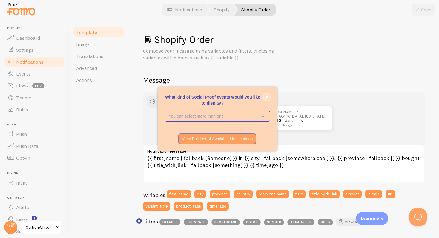
click at [268, 96] on icon "close," at bounding box center [266, 97] width 3 height 3
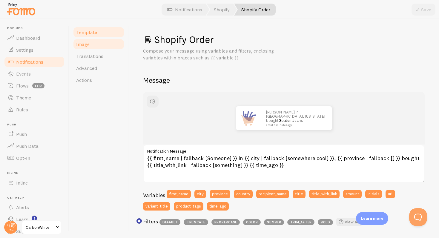
click at [100, 46] on link "Image" at bounding box center [99, 44] width 52 height 12
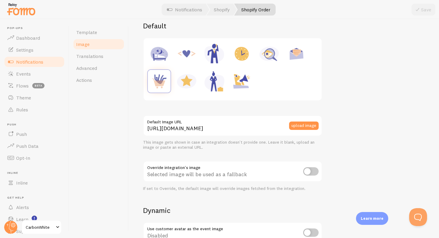
scroll to position [233, 0]
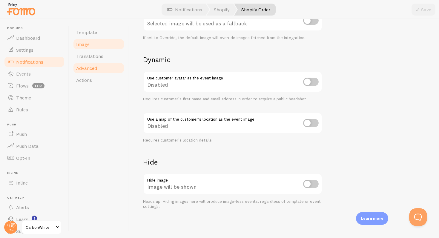
click at [95, 62] on link "Advanced" at bounding box center [99, 68] width 52 height 12
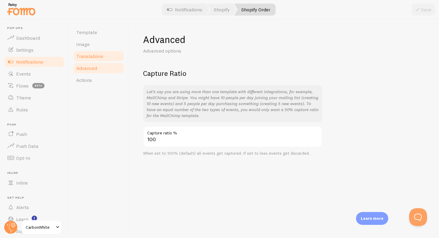
click at [95, 59] on span "Translations" at bounding box center [89, 56] width 27 height 6
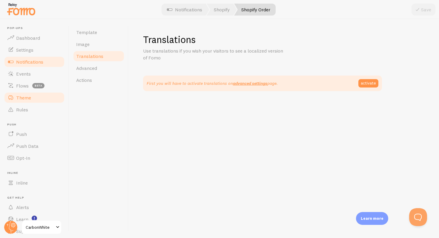
click at [27, 101] on link "Theme" at bounding box center [35, 98] width 62 height 12
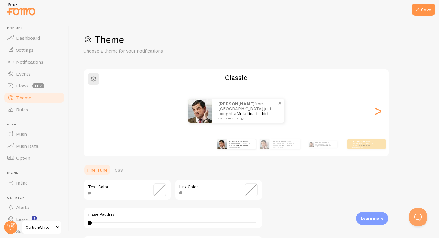
click at [242, 111] on link "Metallica t-shirt" at bounding box center [253, 114] width 32 height 6
click at [117, 171] on link "CSS" at bounding box center [119, 170] width 16 height 12
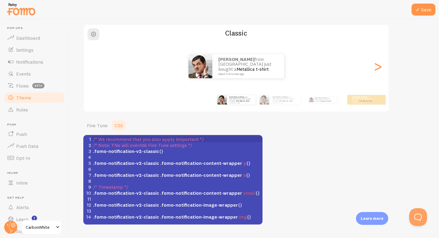
scroll to position [60, 0]
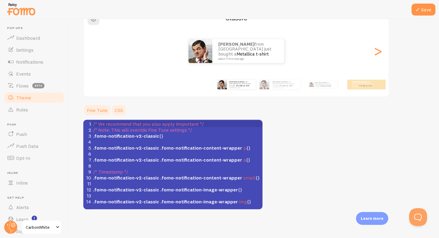
click at [94, 113] on link "Fine Tune" at bounding box center [97, 110] width 28 height 12
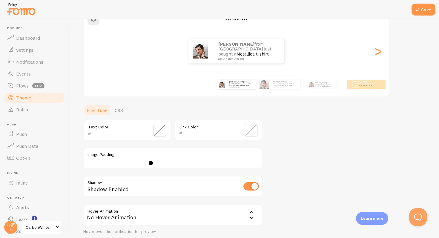
type input "0"
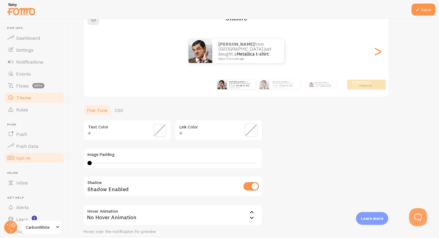
drag, startPoint x: 90, startPoint y: 162, endPoint x: 35, endPoint y: 163, distance: 55.0
click at [35, 163] on main "Pop-ups Dashboard Settings Notifications Events Flows beta Theme Rules Push Pus…" at bounding box center [219, 128] width 439 height 219
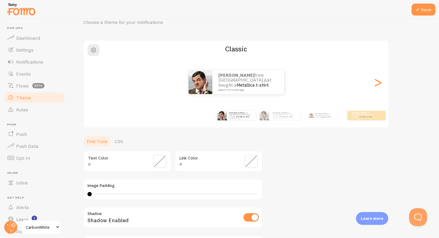
scroll to position [0, 0]
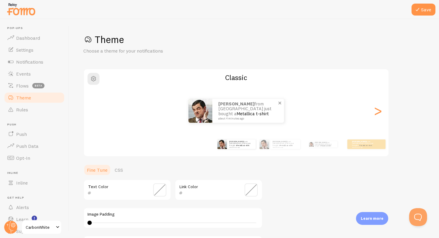
click at [243, 111] on link "Metallica t-shirt" at bounding box center [253, 114] width 32 height 6
click at [115, 172] on link "CSS" at bounding box center [119, 170] width 16 height 12
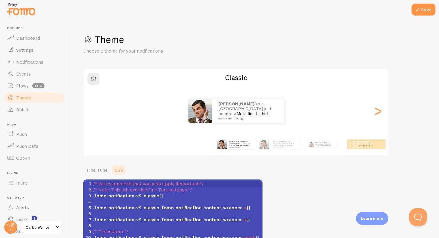
click at [115, 171] on link "CSS" at bounding box center [119, 170] width 16 height 12
click at [93, 81] on span "button" at bounding box center [93, 78] width 7 height 7
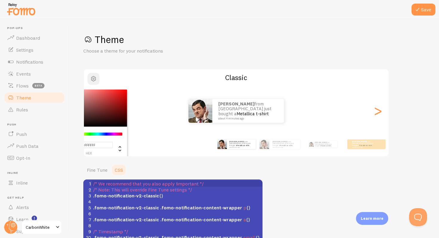
click at [93, 81] on span "button" at bounding box center [93, 78] width 7 height 7
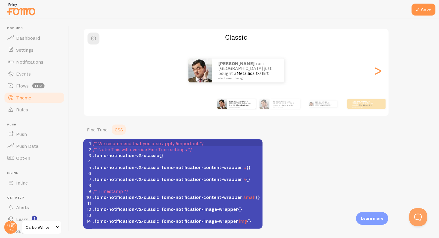
scroll to position [41, 0]
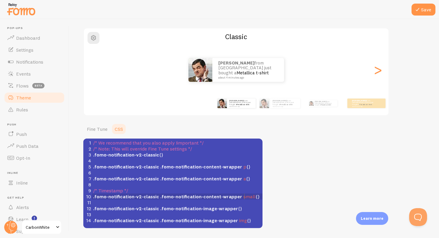
click at [244, 198] on span "small" at bounding box center [250, 197] width 12 height 6
type textarea "medium"
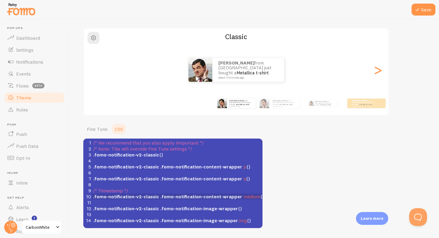
click at [285, 193] on div "Theme Choose a theme for your notifications Classic NICOLAS from Argentina just…" at bounding box center [254, 111] width 342 height 236
click at [425, 13] on button "Save" at bounding box center [424, 10] width 24 height 12
click at [244, 199] on span "medium" at bounding box center [252, 197] width 17 height 6
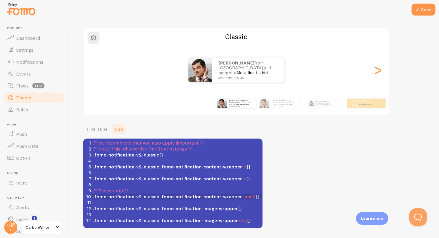
type textarea "small"
click at [356, 158] on div "Theme Choose a theme for your notifications Classic NICOLAS from Argentina just…" at bounding box center [254, 111] width 342 height 236
click at [420, 13] on button "Save" at bounding box center [424, 10] width 24 height 12
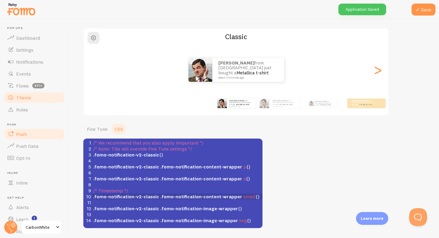
click at [50, 134] on link "Push" at bounding box center [35, 134] width 62 height 12
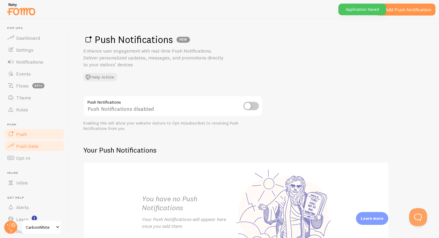
click at [45, 143] on link "Push Data" at bounding box center [35, 146] width 62 height 12
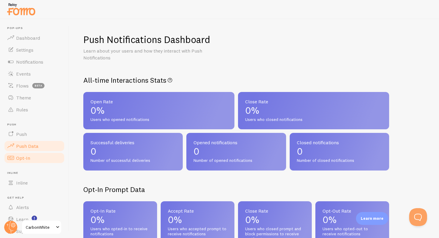
click at [43, 156] on link "Opt-In" at bounding box center [35, 158] width 62 height 12
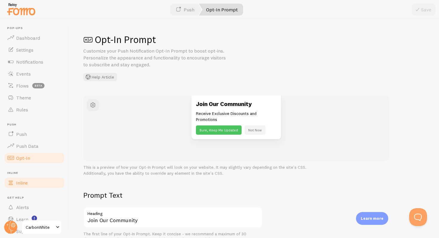
click at [44, 186] on link "Inline" at bounding box center [35, 183] width 62 height 12
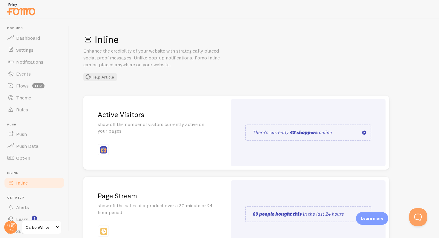
scroll to position [123, 0]
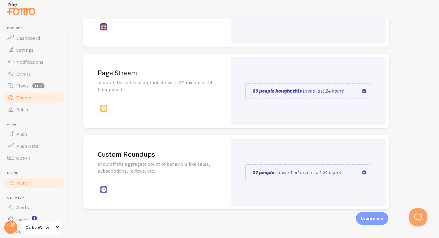
click at [30, 101] on link "Theme" at bounding box center [35, 98] width 62 height 12
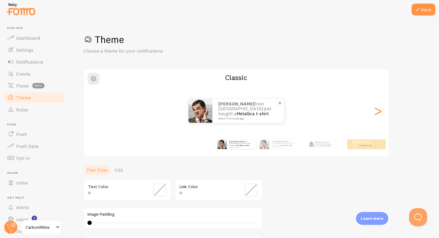
click at [225, 112] on p "NICOLAS from Argentina just bought a Metallica t-shirt about 4 minutes ago" at bounding box center [248, 111] width 60 height 19
click at [275, 148] on div "NICOLAS from Argentina just bought a Metallica t-shirt about 4 minutes ago" at bounding box center [285, 145] width 30 height 10
click at [380, 114] on div ">" at bounding box center [377, 110] width 7 height 43
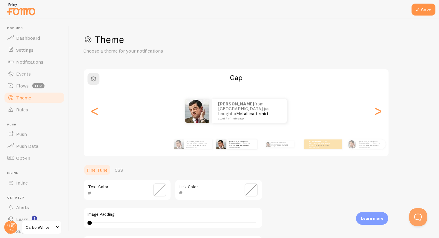
click at [100, 114] on div "NICOLAS from Argentina just bought a Metallica t-shirt about 4 minutes ago" at bounding box center [236, 111] width 305 height 24
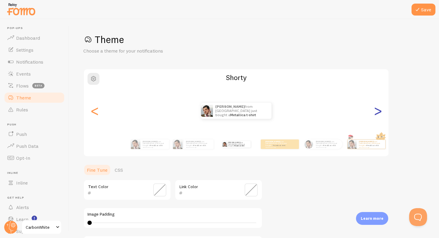
click at [376, 111] on div ">" at bounding box center [377, 110] width 7 height 43
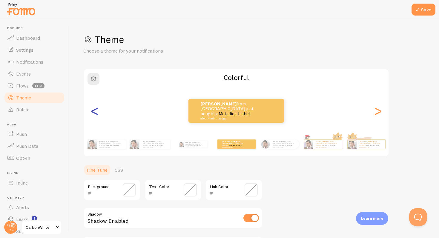
click at [95, 108] on div "<" at bounding box center [94, 110] width 7 height 43
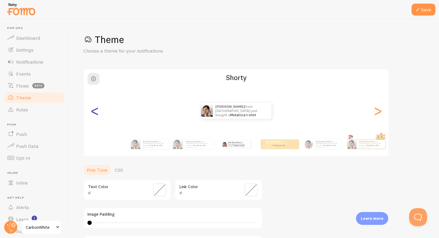
click at [95, 108] on div "<" at bounding box center [94, 110] width 7 height 43
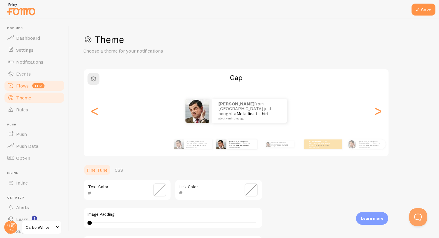
click at [26, 85] on span "Flows" at bounding box center [22, 86] width 13 height 6
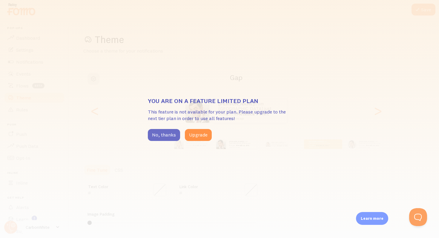
click at [166, 136] on button "No, thanks" at bounding box center [164, 135] width 32 height 12
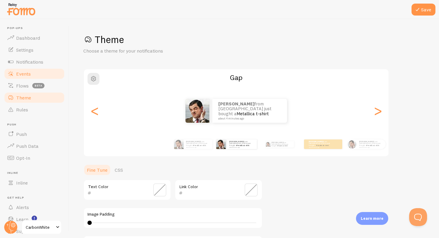
click at [30, 75] on link "Events" at bounding box center [35, 74] width 62 height 12
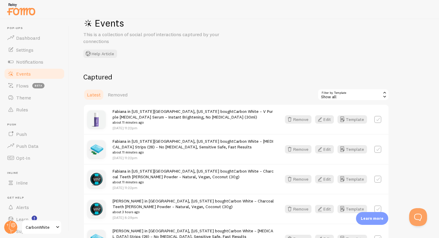
scroll to position [21, 0]
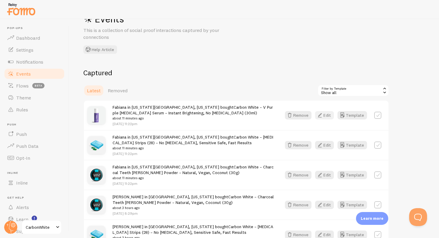
click at [330, 116] on button "Edit" at bounding box center [324, 115] width 19 height 8
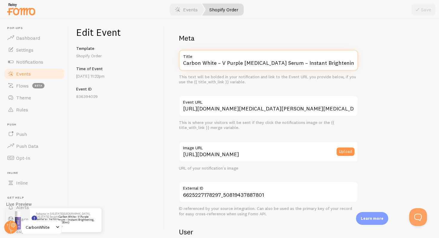
click at [281, 63] on input "Carbon White – V Purple Teeth Whitening Serum – Instant Brightening, No Peroxid…" at bounding box center [268, 60] width 179 height 21
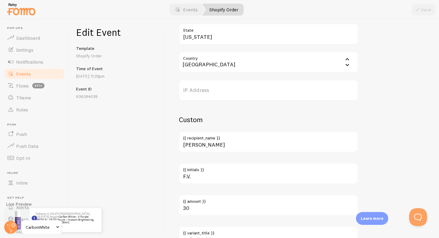
scroll to position [343, 0]
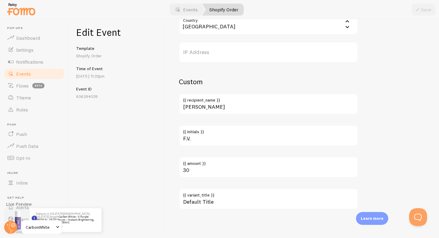
click at [34, 74] on link "Events" at bounding box center [35, 74] width 62 height 12
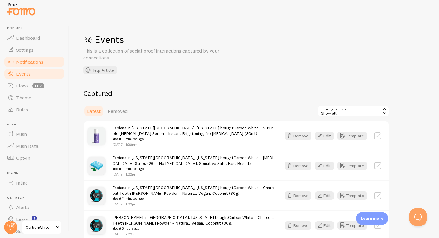
click at [25, 62] on span "Notifications" at bounding box center [29, 62] width 27 height 6
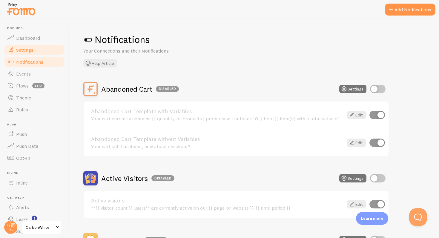
click at [13, 51] on span at bounding box center [10, 49] width 7 height 7
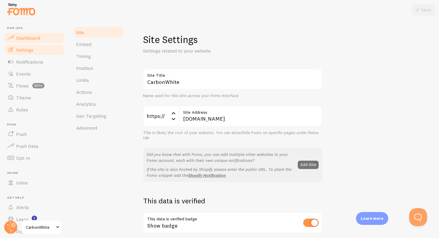
click at [23, 40] on span "Dashboard" at bounding box center [28, 38] width 24 height 6
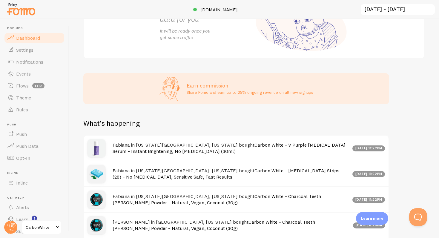
scroll to position [192, 0]
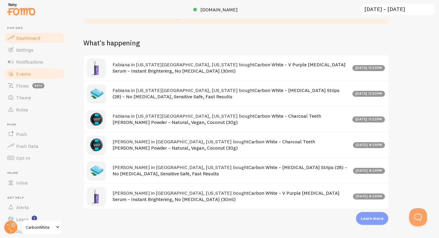
click at [37, 77] on link "Events" at bounding box center [35, 74] width 62 height 12
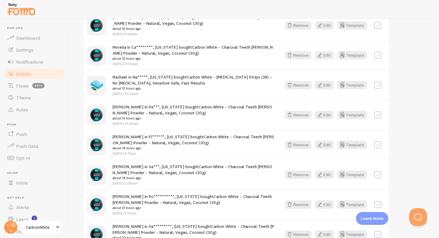
scroll to position [844, 0]
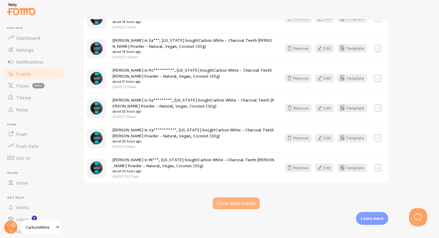
click at [232, 205] on div "Show more events" at bounding box center [236, 204] width 47 height 12
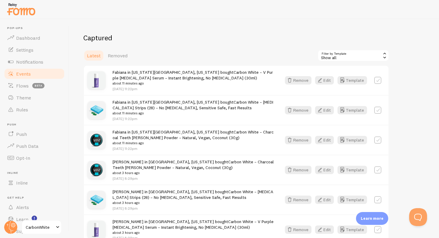
scroll to position [0, 0]
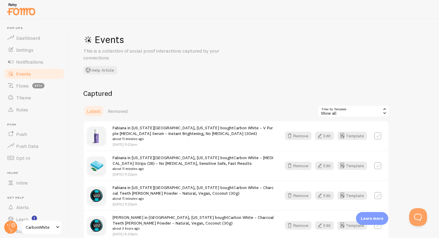
click at [378, 138] on label at bounding box center [377, 135] width 7 height 7
click at [377, 138] on label at bounding box center [377, 135] width 7 height 7
checkbox input "false"
click at [38, 64] on span "Notifications" at bounding box center [29, 62] width 27 height 6
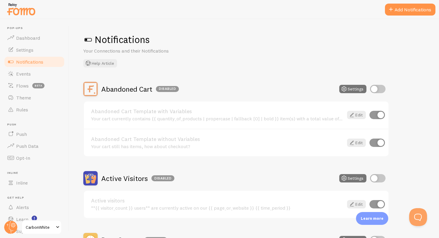
click at [42, 56] on link "Notifications" at bounding box center [35, 62] width 62 height 12
click at [42, 54] on link "Settings" at bounding box center [35, 50] width 62 height 12
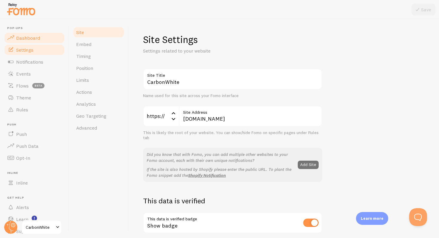
click at [39, 40] on span "Dashboard" at bounding box center [28, 38] width 24 height 6
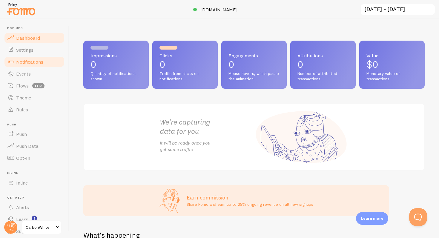
click at [35, 59] on span "Notifications" at bounding box center [29, 62] width 27 height 6
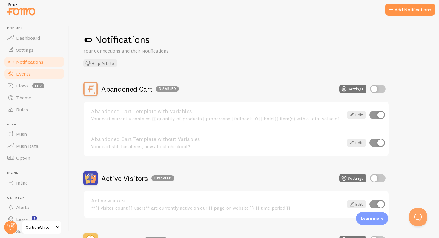
click at [31, 76] on link "Events" at bounding box center [35, 74] width 62 height 12
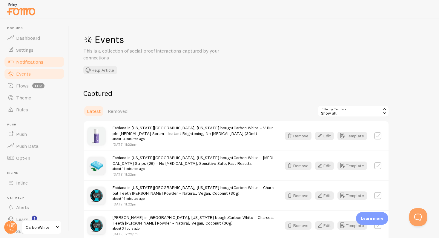
click at [33, 64] on span "Notifications" at bounding box center [29, 62] width 27 height 6
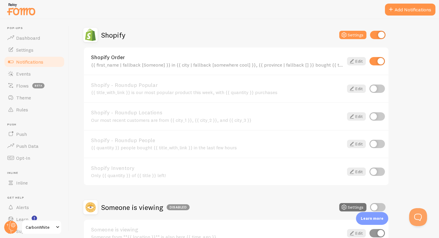
scroll to position [256, 0]
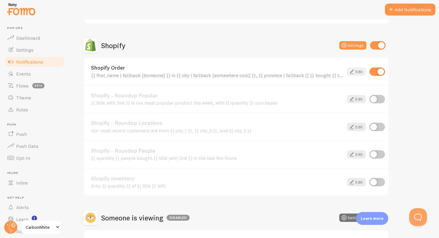
click at [356, 68] on link "Edit" at bounding box center [356, 72] width 19 height 8
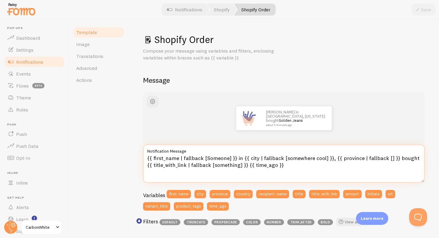
drag, startPoint x: 353, startPoint y: 162, endPoint x: 390, endPoint y: 163, distance: 37.1
click at [390, 163] on textarea "{{ first_name | fallback [Someone] }} in {{ city | fallback [somewhere cool] }}…" at bounding box center [284, 164] width 282 height 38
drag, startPoint x: 404, startPoint y: 160, endPoint x: 428, endPoint y: 160, distance: 24.5
click at [428, 160] on div "Shopify Order Compose your message using variables and filters, enclosing varia…" at bounding box center [284, 128] width 311 height 219
click at [186, 165] on textarea "{{ first_name | fallback [Someone] }} in {{ city | fallback [somewhere cool] }}…" at bounding box center [284, 164] width 282 height 38
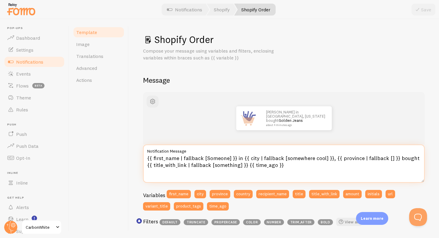
drag, startPoint x: 287, startPoint y: 168, endPoint x: 148, endPoint y: 149, distance: 139.7
click at [148, 149] on div "{{ first_name | fallback [Someone] }} in {{ city | fallback [somewhere cool] }}…" at bounding box center [284, 164] width 282 height 38
paste textarea "The Ultimate Whitening Bundle - 3 in 1 {{ time_ago }}"
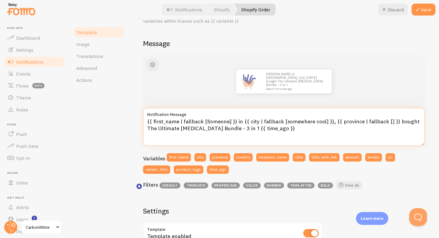
scroll to position [37, 0]
type textarea "{{ first_name | fallback [Someone] }} in {{ city | fallback [somewhere cool] }}…"
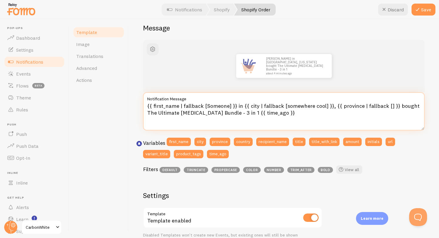
scroll to position [27, 0]
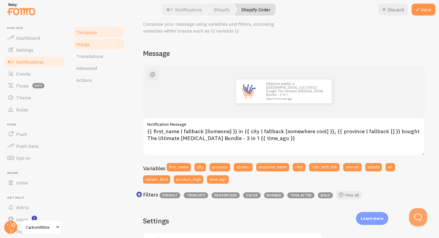
click at [100, 45] on link "Image" at bounding box center [99, 44] width 52 height 12
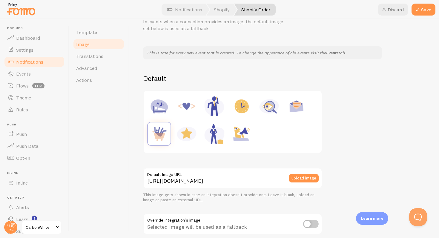
scroll to position [36, 0]
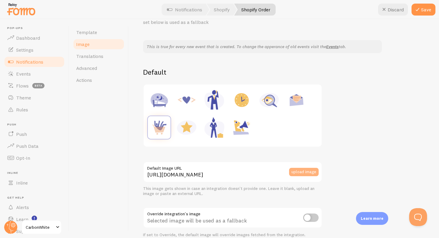
click at [303, 170] on button "upload image" at bounding box center [304, 172] width 30 height 8
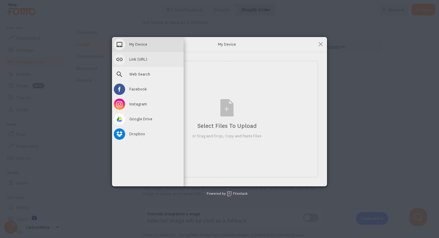
click at [148, 58] on div "Link (URL)" at bounding box center [148, 59] width 72 height 15
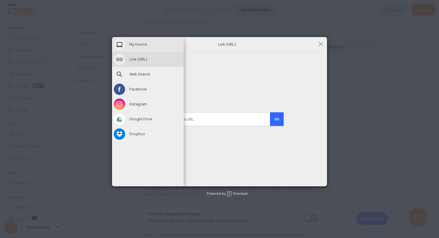
click at [142, 42] on span "My Device" at bounding box center [138, 44] width 18 height 5
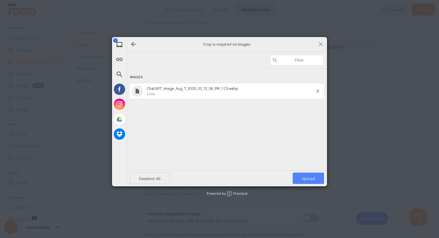
click at [305, 180] on span "Upload 1" at bounding box center [308, 178] width 13 height 5
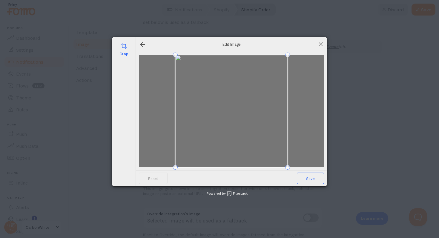
click at [315, 177] on span "Save" at bounding box center [310, 178] width 27 height 11
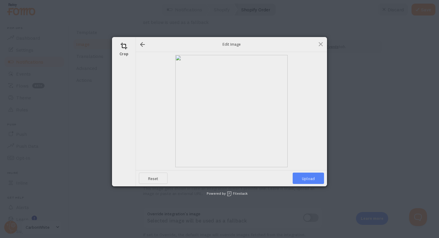
click at [315, 177] on span "Upload" at bounding box center [308, 178] width 31 height 11
type input "https://process.filestackapi.com/ApqhzE1ldTzuKSj33adqez/resize=width:170,height…"
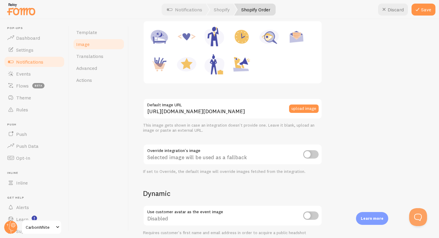
scroll to position [126, 0]
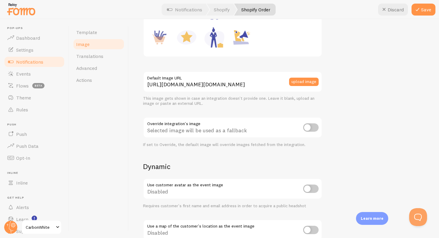
click at [312, 128] on input "checkbox" at bounding box center [311, 127] width 16 height 8
checkbox input "true"
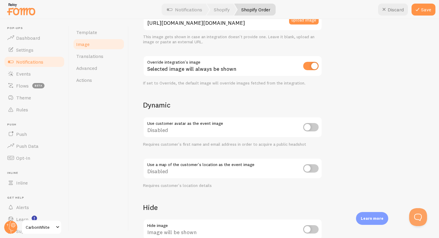
scroll to position [198, 0]
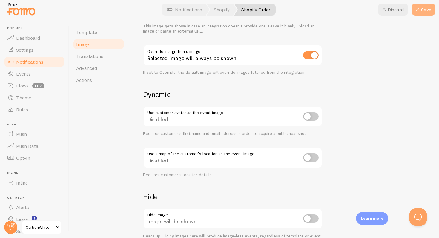
click at [426, 7] on button "Save" at bounding box center [424, 10] width 24 height 12
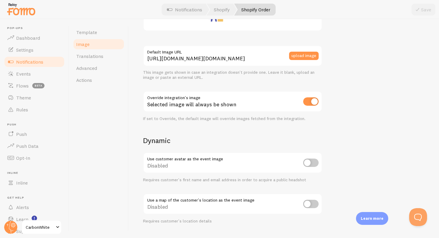
scroll to position [134, 0]
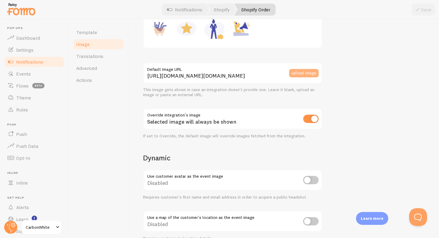
click at [293, 72] on button "upload image" at bounding box center [304, 73] width 30 height 8
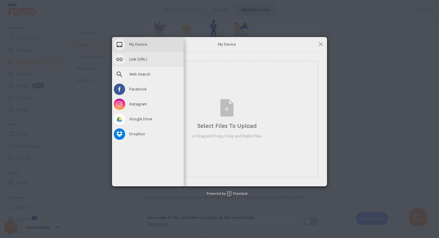
click at [119, 56] on span at bounding box center [119, 59] width 11 height 11
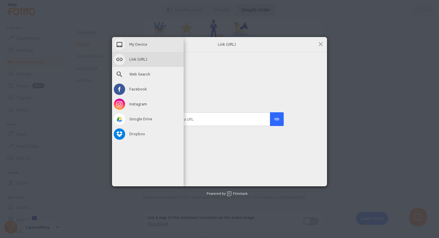
click at [141, 44] on span "My Device" at bounding box center [138, 44] width 18 height 5
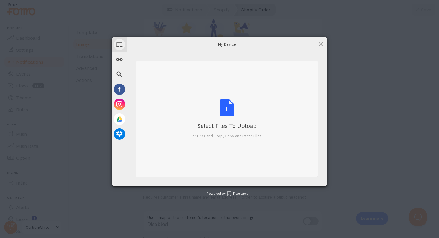
click at [235, 127] on div "Select Files to Upload" at bounding box center [226, 126] width 69 height 8
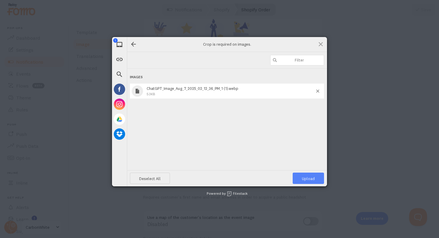
click at [317, 180] on span "Upload 1" at bounding box center [308, 178] width 31 height 11
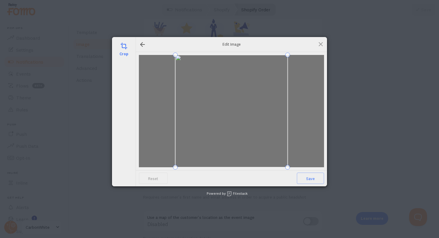
click at [317, 180] on span "Save" at bounding box center [310, 178] width 27 height 11
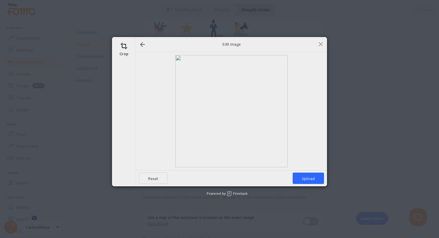
click at [317, 180] on span "Upload" at bounding box center [308, 178] width 31 height 11
type input "[URL][DOMAIN_NAME][DOMAIN_NAME]"
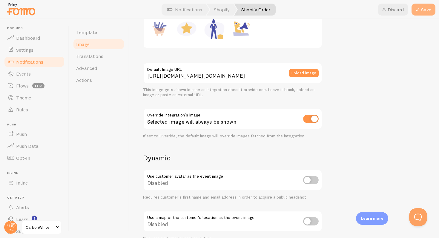
click at [424, 11] on button "Save" at bounding box center [424, 10] width 24 height 12
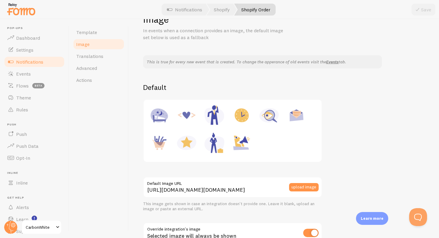
scroll to position [0, 0]
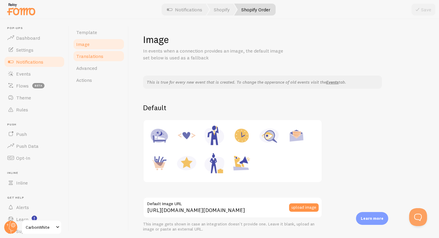
click at [101, 59] on span "Translations" at bounding box center [89, 56] width 27 height 6
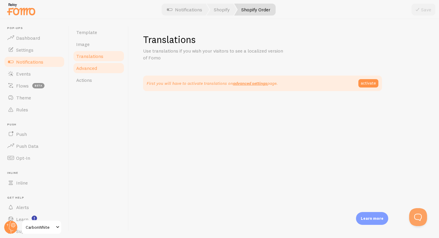
click at [100, 68] on link "Advanced" at bounding box center [99, 68] width 52 height 12
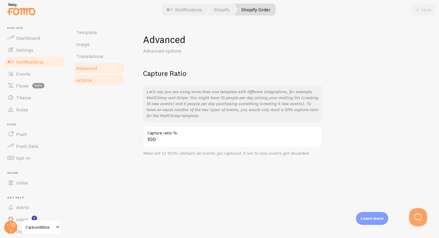
click at [101, 80] on link "Actions" at bounding box center [99, 80] width 52 height 12
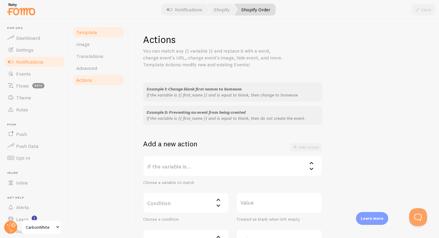
click at [105, 34] on link "Template" at bounding box center [99, 32] width 52 height 12
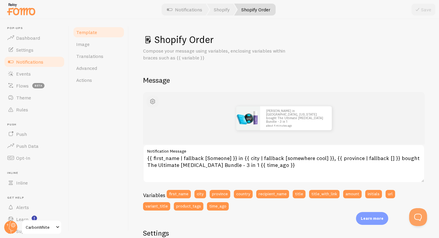
click at [155, 102] on span "button" at bounding box center [152, 101] width 7 height 7
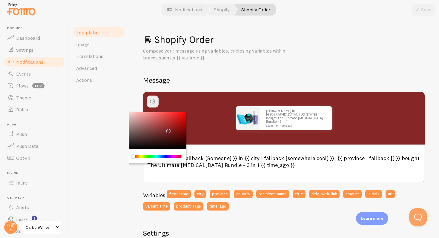
drag, startPoint x: 147, startPoint y: 132, endPoint x: 167, endPoint y: 130, distance: 20.2
click at [167, 130] on div "Chrome color picker" at bounding box center [152, 130] width 67 height 37
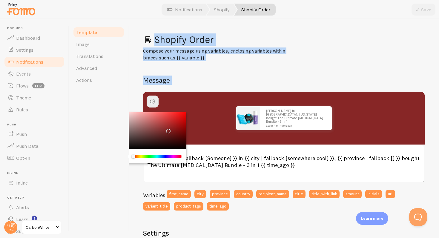
drag, startPoint x: 134, startPoint y: 156, endPoint x: 123, endPoint y: 156, distance: 10.8
click at [123, 156] on div "Template Image Translations Advanced Actions Shopify Order Compose your message…" at bounding box center [254, 128] width 370 height 219
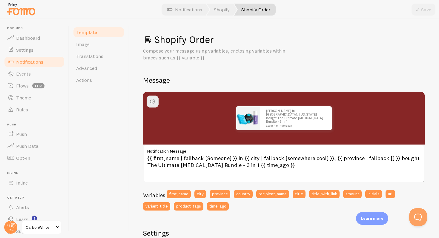
click at [279, 73] on div "Shopify Order Compose your message using variables, enclosing variables within …" at bounding box center [284, 225] width 282 height 385
click at [154, 105] on button "button" at bounding box center [153, 102] width 12 height 12
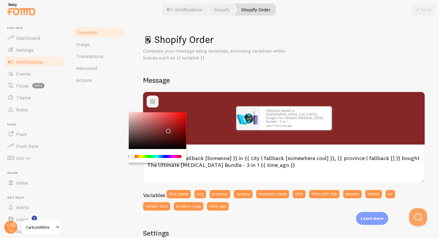
click at [154, 105] on span "button" at bounding box center [152, 101] width 7 height 7
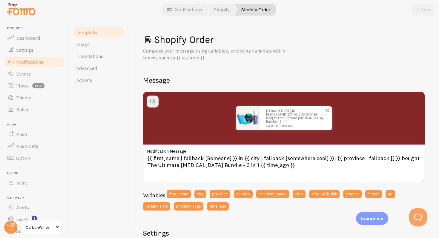
click at [276, 124] on small "about 4 minutes ago" at bounding box center [295, 125] width 58 height 3
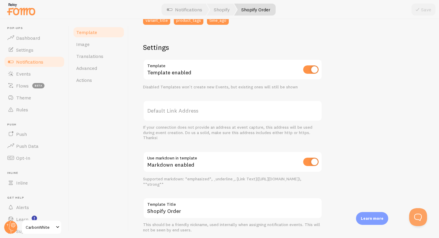
scroll to position [206, 0]
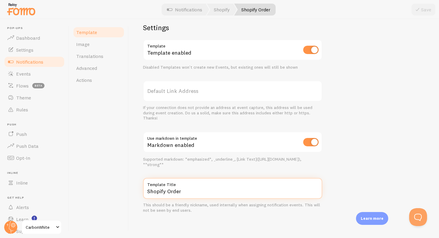
click at [203, 197] on input "Shopify Order" at bounding box center [232, 188] width 179 height 21
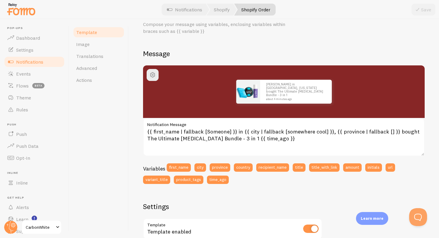
scroll to position [26, 0]
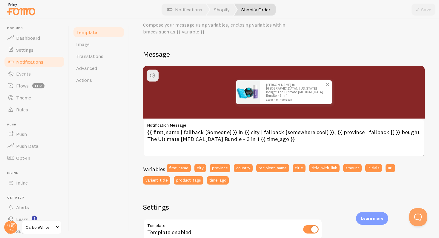
click at [250, 95] on img at bounding box center [248, 92] width 24 height 24
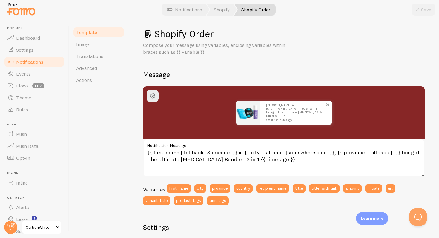
scroll to position [0, 0]
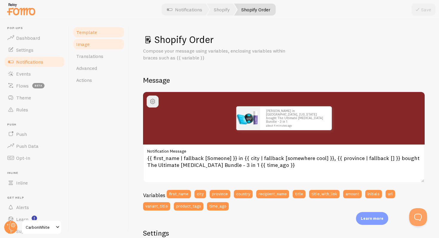
click at [97, 48] on link "Image" at bounding box center [99, 44] width 52 height 12
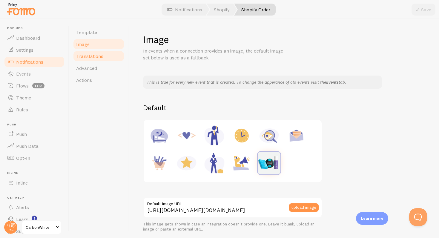
click at [99, 57] on span "Translations" at bounding box center [89, 56] width 27 height 6
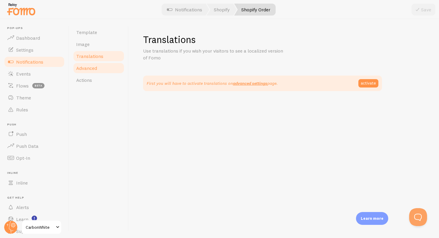
click at [100, 65] on link "Advanced" at bounding box center [99, 68] width 52 height 12
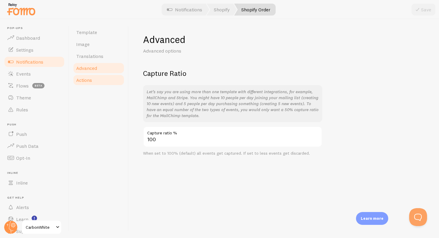
click at [99, 77] on link "Actions" at bounding box center [99, 80] width 52 height 12
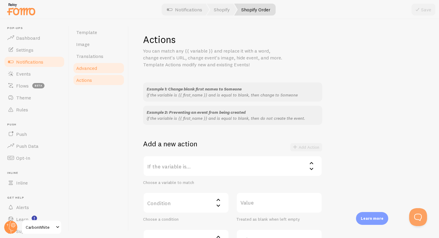
click at [101, 65] on link "Advanced" at bounding box center [99, 68] width 52 height 12
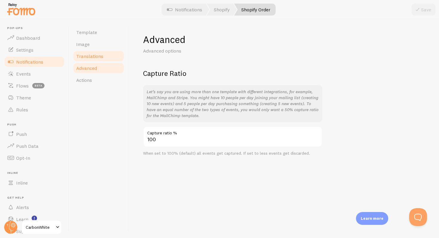
click at [103, 57] on link "Translations" at bounding box center [99, 56] width 52 height 12
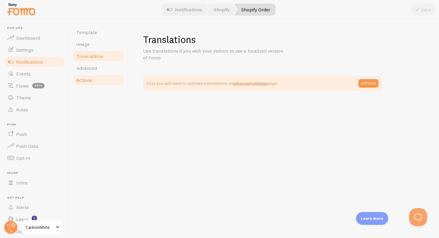
click at [99, 81] on link "Actions" at bounding box center [99, 80] width 52 height 12
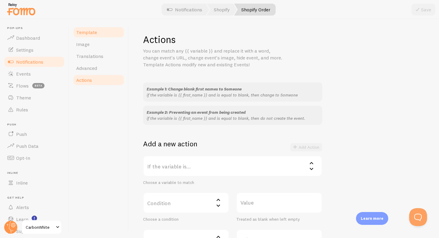
click at [108, 35] on link "Template" at bounding box center [99, 32] width 52 height 12
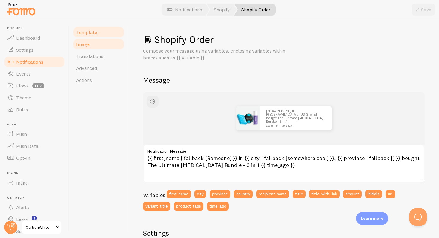
click at [100, 47] on link "Image" at bounding box center [99, 44] width 52 height 12
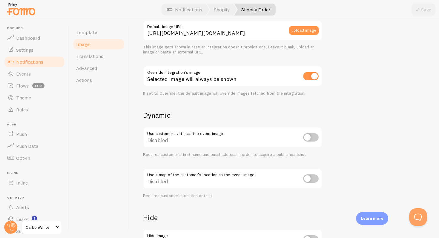
scroll to position [178, 0]
click at [94, 35] on span "Template" at bounding box center [86, 32] width 21 height 6
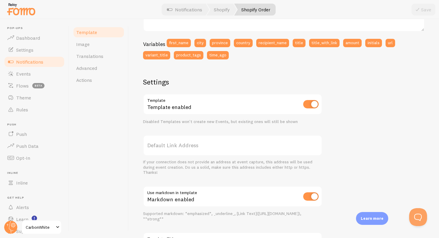
scroll to position [142, 0]
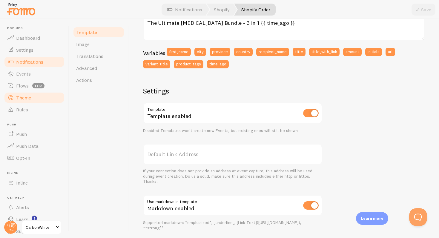
click at [37, 101] on link "Theme" at bounding box center [35, 98] width 62 height 12
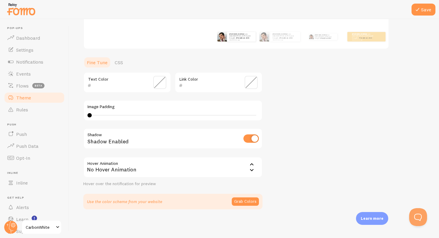
scroll to position [64, 0]
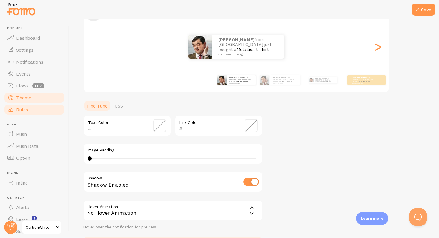
click at [38, 110] on link "Rules" at bounding box center [35, 110] width 62 height 12
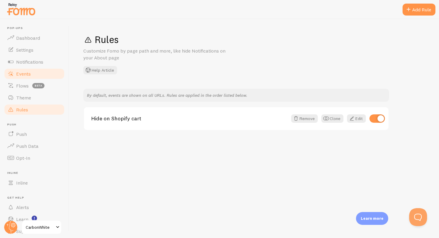
click at [37, 77] on link "Events" at bounding box center [35, 74] width 62 height 12
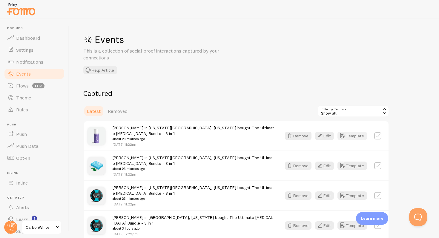
click at [353, 135] on button "Template" at bounding box center [353, 136] width 30 height 8
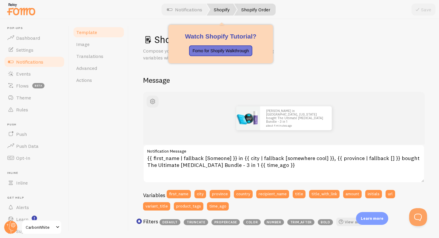
click at [225, 11] on link "Shopify" at bounding box center [222, 10] width 30 height 12
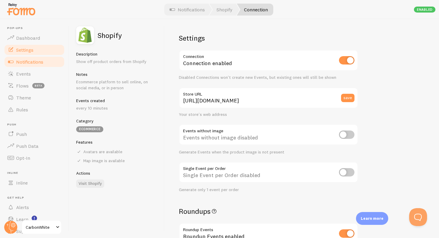
click at [34, 48] on link "Settings" at bounding box center [35, 50] width 62 height 12
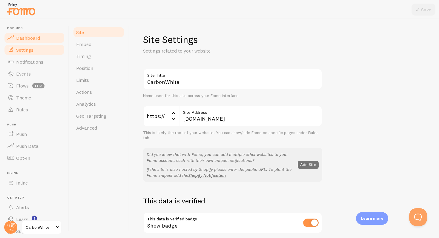
click at [37, 36] on span "Dashboard" at bounding box center [28, 38] width 24 height 6
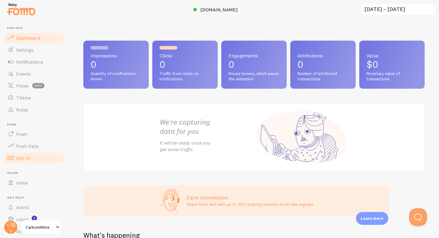
scroll to position [21, 0]
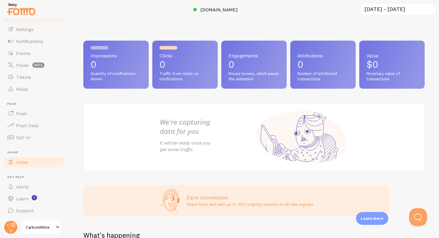
click at [31, 162] on link "Inline" at bounding box center [35, 162] width 62 height 12
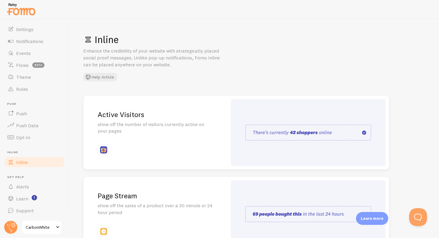
scroll to position [123, 0]
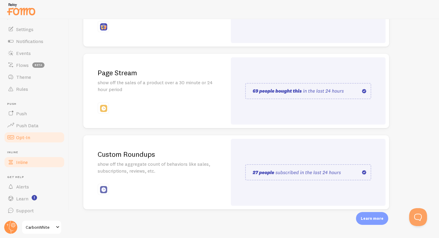
click at [43, 140] on link "Opt-In" at bounding box center [35, 138] width 62 height 12
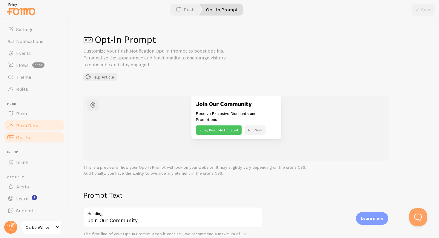
click at [44, 129] on link "Push Data" at bounding box center [35, 126] width 62 height 12
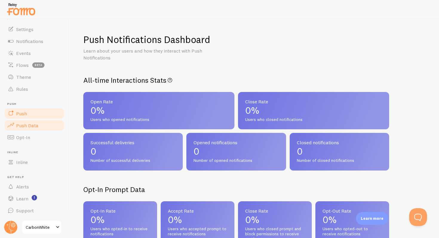
click at [46, 117] on link "Push" at bounding box center [35, 114] width 62 height 12
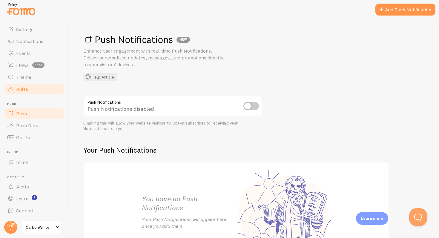
click at [37, 92] on link "Rules" at bounding box center [35, 89] width 62 height 12
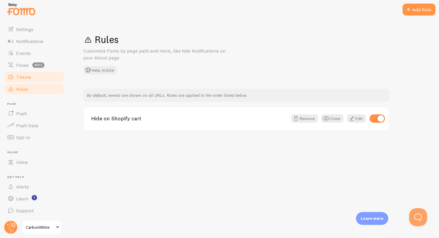
click at [41, 74] on link "Theme" at bounding box center [35, 77] width 62 height 12
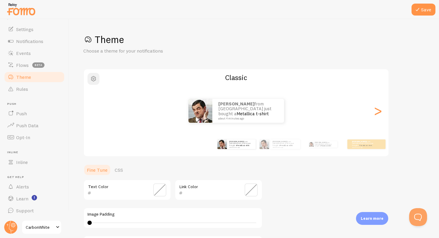
click at [91, 80] on span "button" at bounding box center [93, 78] width 7 height 7
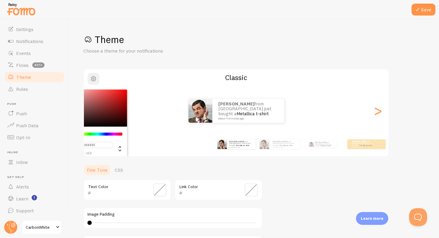
click at [91, 79] on span "button" at bounding box center [93, 78] width 7 height 7
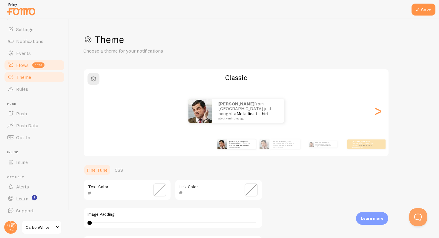
click at [30, 64] on link "Flows beta" at bounding box center [35, 65] width 62 height 12
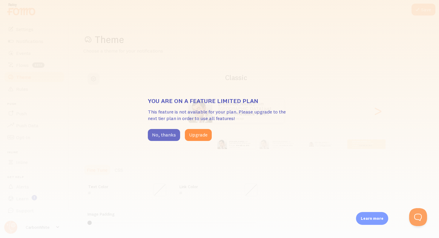
click at [158, 134] on button "No, thanks" at bounding box center [164, 135] width 32 height 12
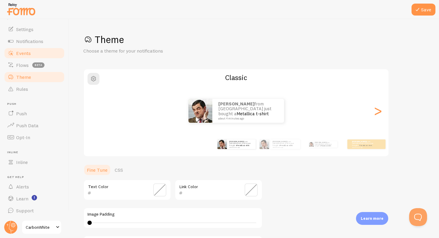
click at [23, 49] on link "Events" at bounding box center [35, 53] width 62 height 12
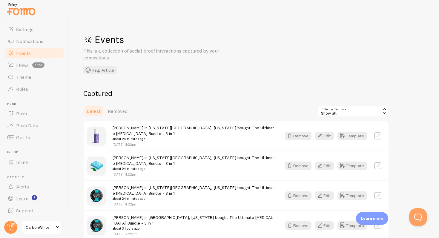
click at [357, 114] on div "Show all" at bounding box center [354, 111] width 72 height 12
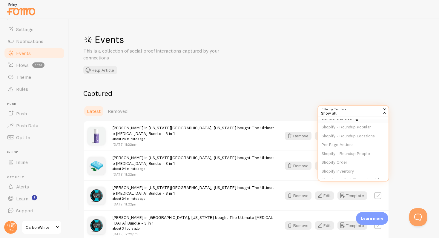
scroll to position [27, 0]
click at [343, 162] on li "Shopify Order" at bounding box center [353, 162] width 71 height 9
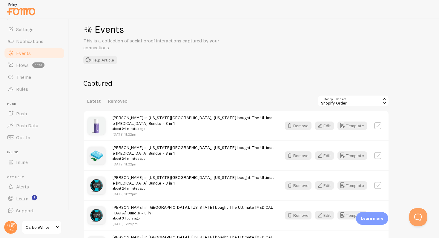
scroll to position [12, 0]
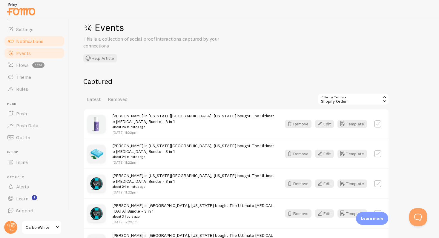
click at [53, 45] on link "Notifications" at bounding box center [35, 41] width 62 height 12
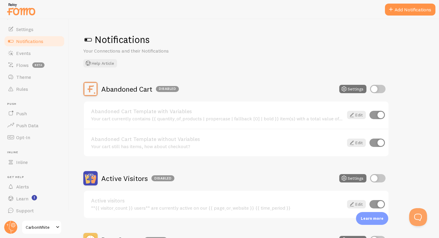
click at [51, 36] on link "Notifications" at bounding box center [35, 41] width 62 height 12
click at [51, 33] on link "Settings" at bounding box center [35, 29] width 62 height 12
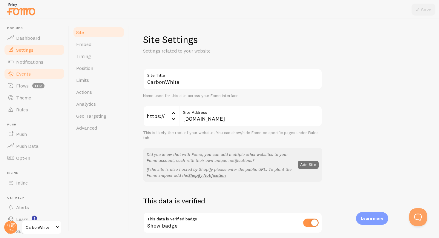
click at [33, 75] on link "Events" at bounding box center [35, 74] width 62 height 12
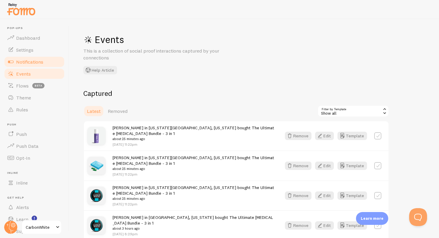
click at [33, 63] on span "Notifications" at bounding box center [29, 62] width 27 height 6
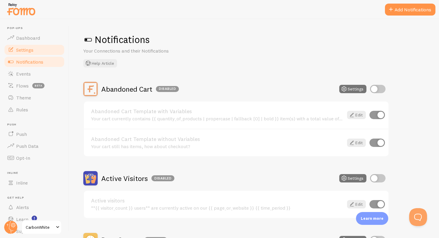
click at [33, 52] on span "Settings" at bounding box center [24, 50] width 17 height 6
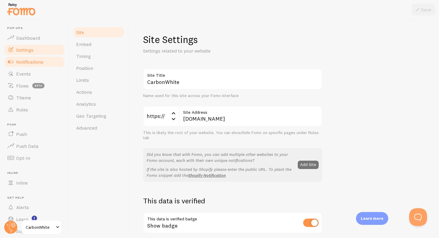
click at [32, 59] on span "Notifications" at bounding box center [29, 62] width 27 height 6
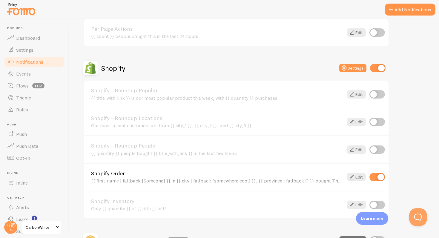
scroll to position [242, 0]
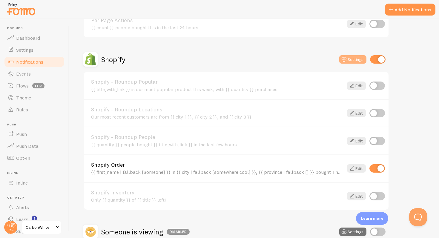
click at [354, 61] on button "Settings" at bounding box center [353, 59] width 27 height 8
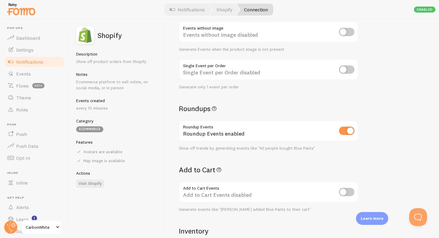
scroll to position [104, 0]
click at [347, 128] on input "checkbox" at bounding box center [347, 130] width 16 height 8
checkbox input "false"
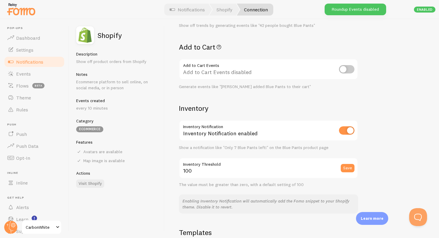
scroll to position [229, 0]
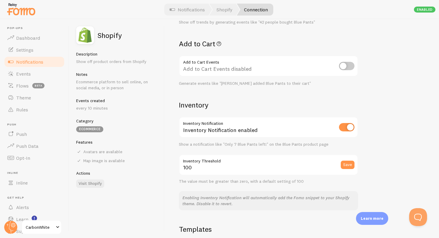
click at [348, 128] on input "checkbox" at bounding box center [347, 127] width 16 height 8
checkbox input "false"
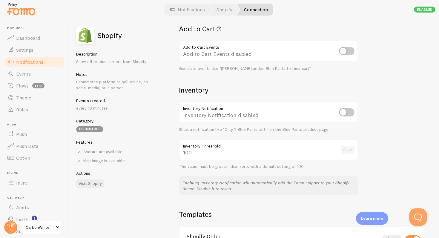
scroll to position [313, 0]
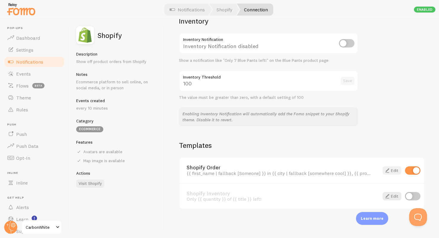
click at [388, 170] on span at bounding box center [387, 170] width 7 height 7
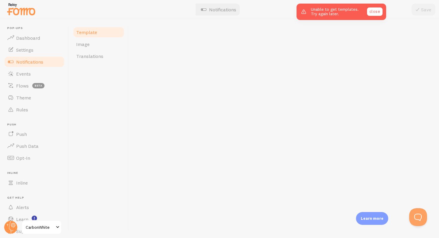
click at [374, 11] on link "close" at bounding box center [375, 11] width 16 height 8
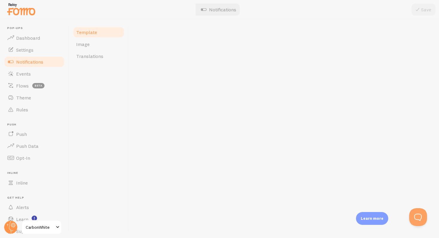
click at [102, 34] on link "Template" at bounding box center [99, 32] width 52 height 12
click at [98, 41] on link "Image" at bounding box center [99, 44] width 52 height 12
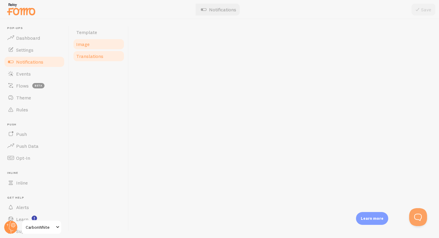
click at [91, 57] on span "Translations" at bounding box center [89, 56] width 27 height 6
click at [39, 67] on link "Notifications" at bounding box center [35, 62] width 62 height 12
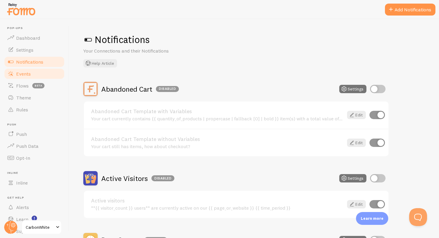
click at [36, 72] on link "Events" at bounding box center [35, 74] width 62 height 12
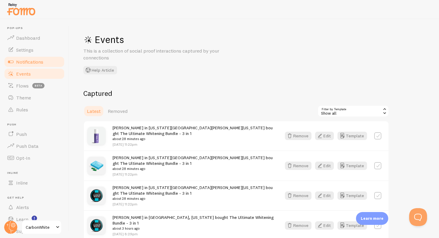
click at [36, 61] on span "Notifications" at bounding box center [29, 62] width 27 height 6
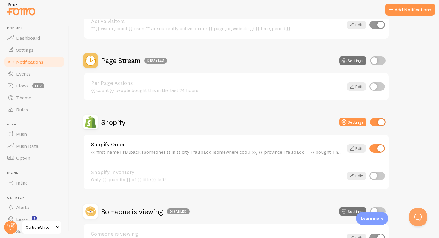
scroll to position [222, 0]
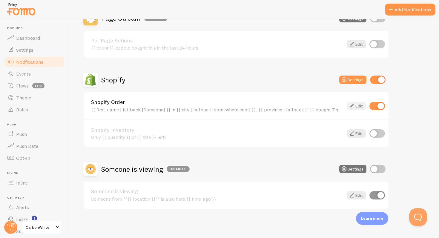
click at [361, 110] on link "Edit" at bounding box center [356, 106] width 19 height 8
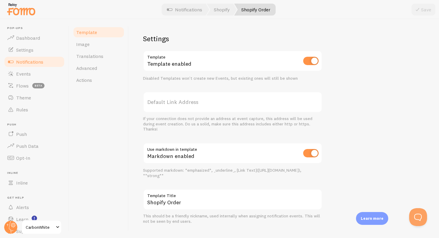
scroll to position [208, 0]
click at [225, 103] on label "Default Link Address" at bounding box center [232, 103] width 179 height 21
click at [225, 103] on input "Default Link Address" at bounding box center [232, 103] width 179 height 21
paste input "[URL][DOMAIN_NAME]"
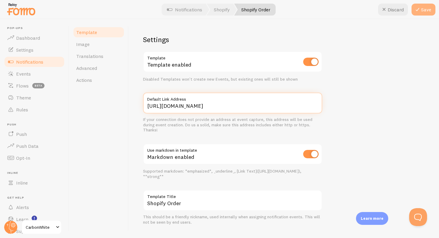
type input "[URL][DOMAIN_NAME]"
click at [426, 9] on button "Save" at bounding box center [424, 10] width 24 height 12
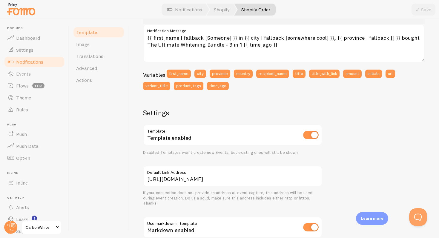
scroll to position [0, 0]
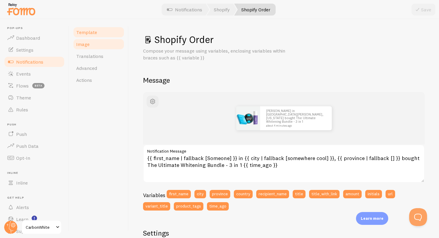
click at [104, 47] on link "Image" at bounding box center [99, 44] width 52 height 12
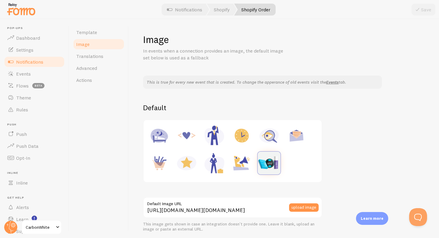
click at [271, 164] on img at bounding box center [269, 163] width 23 height 23
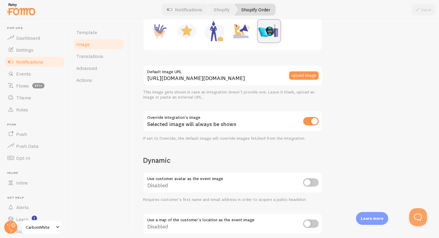
scroll to position [133, 0]
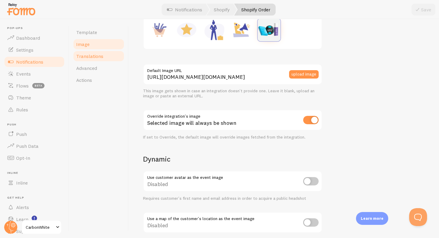
click at [101, 60] on link "Translations" at bounding box center [99, 56] width 52 height 12
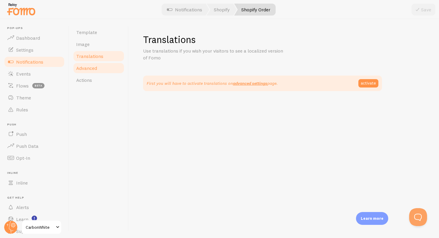
click at [103, 69] on link "Advanced" at bounding box center [99, 68] width 52 height 12
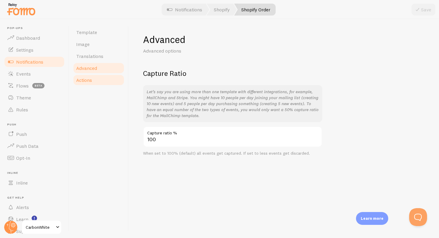
click at [102, 78] on link "Actions" at bounding box center [99, 80] width 52 height 12
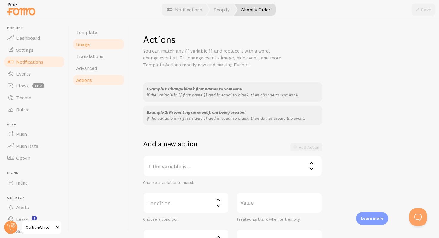
click at [93, 47] on link "Image" at bounding box center [99, 44] width 52 height 12
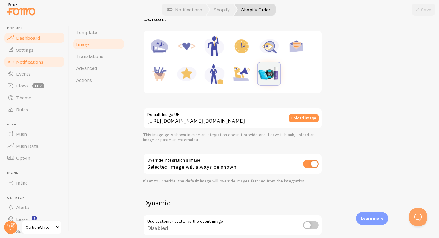
click at [44, 33] on link "Dashboard" at bounding box center [35, 38] width 62 height 12
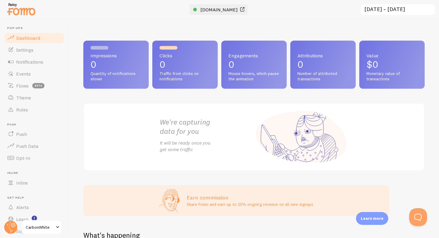
click at [233, 9] on span "[DOMAIN_NAME]" at bounding box center [219, 10] width 37 height 6
click at [37, 57] on link "Notifications" at bounding box center [35, 62] width 62 height 12
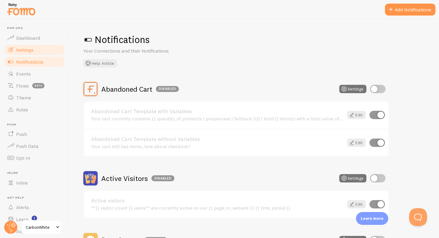
click at [37, 53] on link "Settings" at bounding box center [35, 50] width 62 height 12
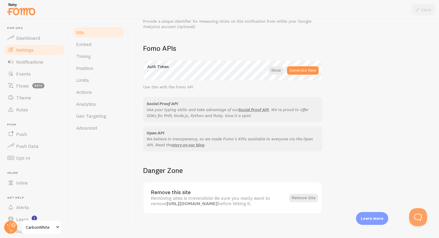
scroll to position [326, 0]
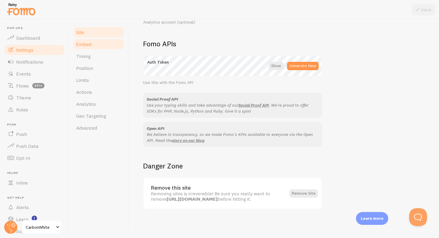
click at [109, 46] on link "Embed" at bounding box center [99, 44] width 52 height 12
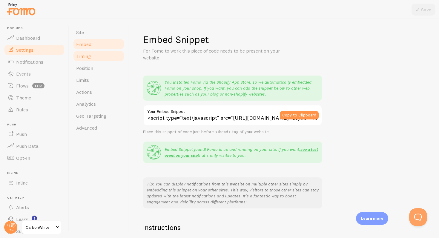
click at [101, 57] on link "Timing" at bounding box center [99, 56] width 52 height 12
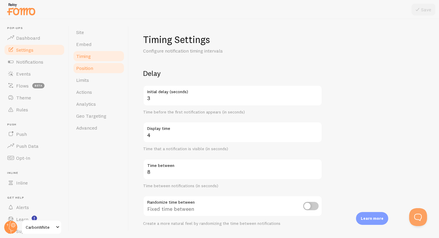
click at [98, 67] on link "Position" at bounding box center [99, 68] width 52 height 12
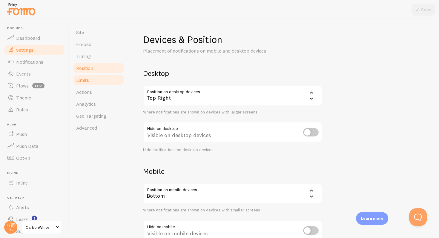
click at [96, 81] on link "Limits" at bounding box center [99, 80] width 52 height 12
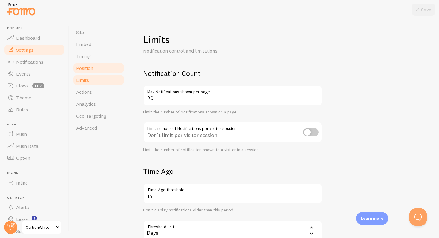
click at [98, 69] on link "Position" at bounding box center [99, 68] width 52 height 12
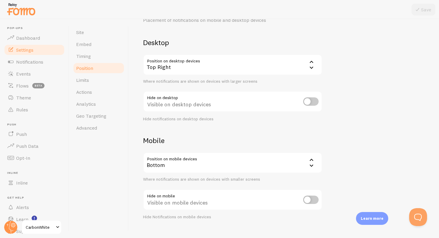
scroll to position [41, 0]
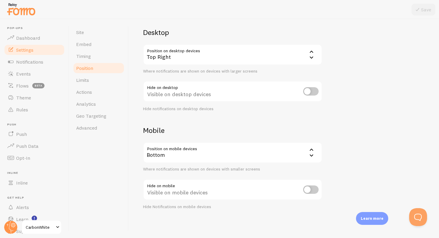
click at [184, 159] on div "Bottom" at bounding box center [232, 152] width 179 height 21
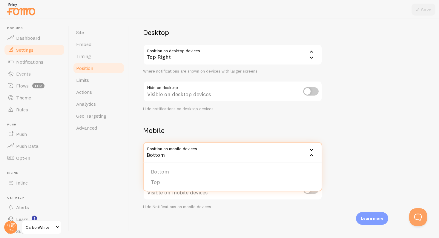
click at [235, 120] on div "Devices & Position Placement of notifications on mobile and desktop devices Des…" at bounding box center [284, 101] width 282 height 217
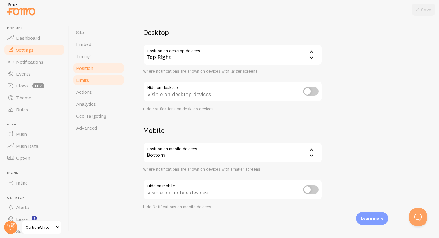
click at [96, 83] on link "Limits" at bounding box center [99, 80] width 52 height 12
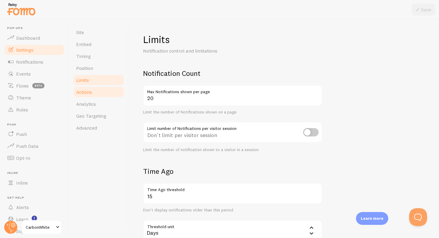
click at [95, 96] on link "Actions" at bounding box center [99, 92] width 52 height 12
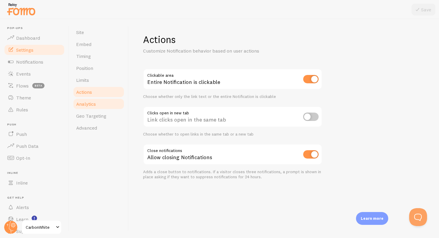
click at [95, 108] on link "Analytics" at bounding box center [99, 104] width 52 height 12
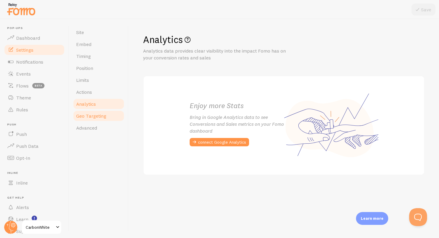
click at [96, 120] on link "Geo Targeting" at bounding box center [99, 116] width 52 height 12
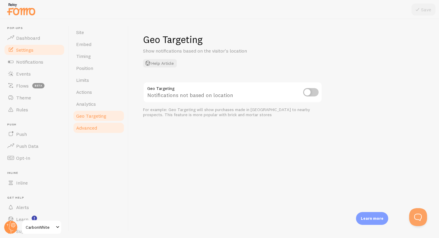
click at [96, 129] on span "Advanced" at bounding box center [86, 128] width 21 height 6
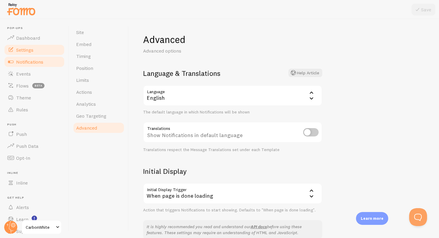
click at [43, 61] on link "Notifications" at bounding box center [35, 62] width 62 height 12
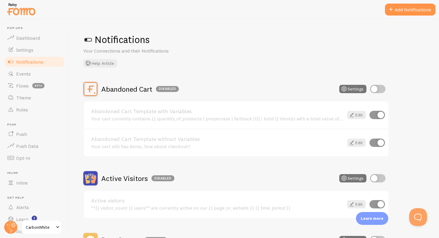
scroll to position [21, 0]
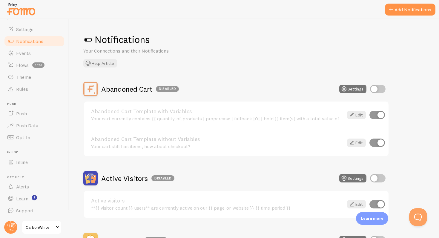
click at [33, 226] on span "CarbonWhite" at bounding box center [40, 227] width 28 height 7
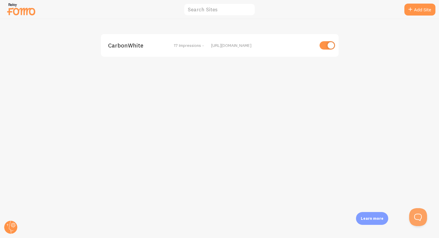
click at [327, 43] on input "checkbox" at bounding box center [328, 45] width 16 height 8
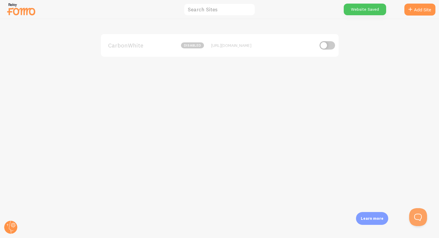
click at [327, 43] on input "checkbox" at bounding box center [328, 45] width 16 height 8
checkbox input "true"
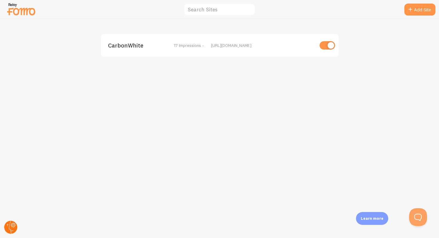
click at [10, 228] on circle at bounding box center [10, 227] width 13 height 13
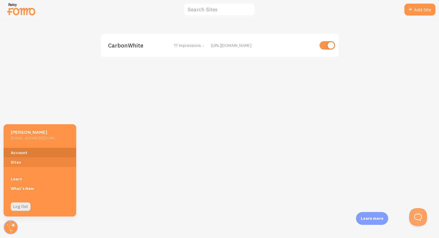
click at [51, 150] on link "Account" at bounding box center [40, 153] width 73 height 10
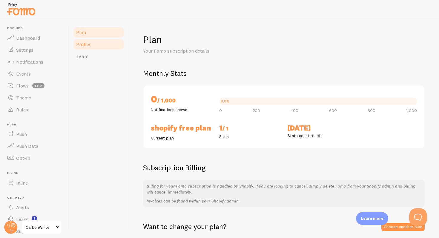
click at [96, 46] on link "Profile" at bounding box center [99, 44] width 52 height 12
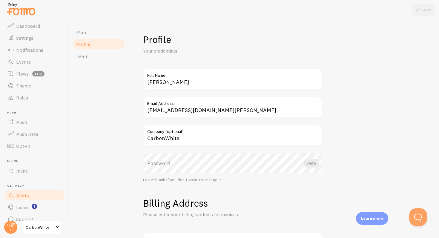
scroll to position [21, 0]
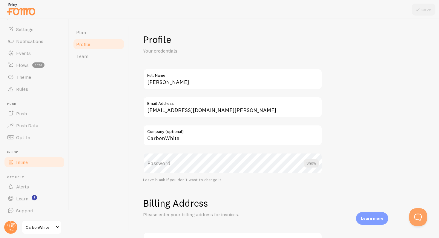
click at [35, 158] on link "Inline" at bounding box center [35, 162] width 62 height 12
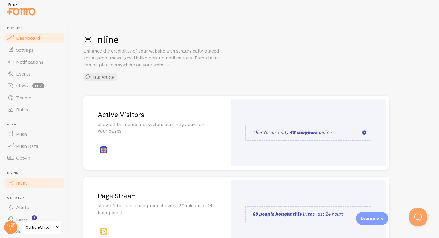
click at [40, 40] on link "Dashboard" at bounding box center [35, 38] width 62 height 12
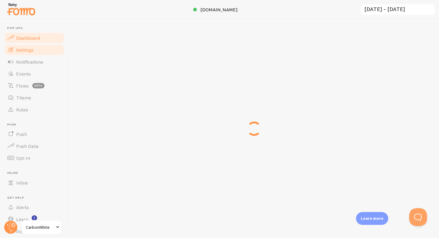
click at [39, 54] on link "Settings" at bounding box center [35, 50] width 62 height 12
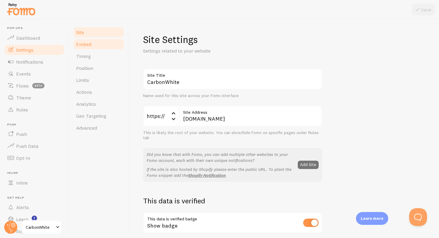
click at [90, 43] on span "Embed" at bounding box center [83, 44] width 15 height 6
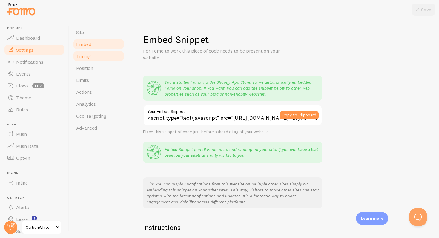
click at [89, 58] on span "Timing" at bounding box center [83, 56] width 15 height 6
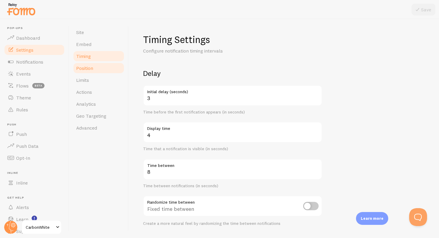
click at [89, 67] on span "Position" at bounding box center [84, 68] width 17 height 6
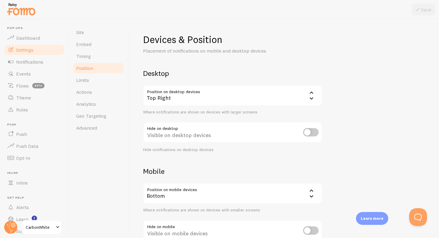
click at [175, 97] on div "Top Right" at bounding box center [232, 95] width 179 height 21
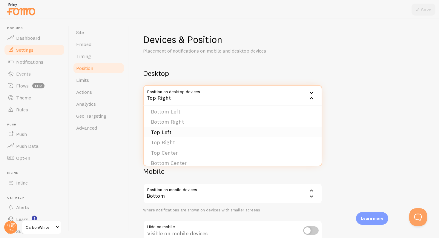
scroll to position [4, 0]
click at [187, 113] on li "Bottom Left" at bounding box center [233, 111] width 178 height 10
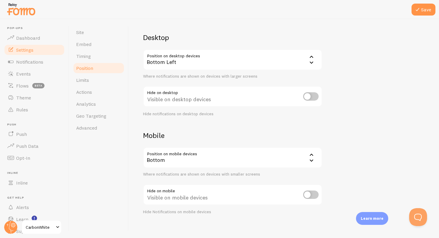
scroll to position [41, 0]
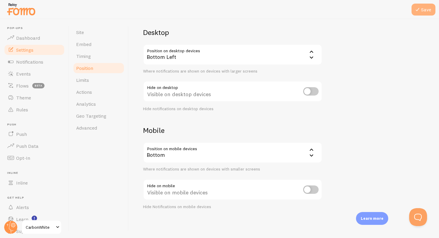
click at [424, 13] on button "Save" at bounding box center [424, 10] width 24 height 12
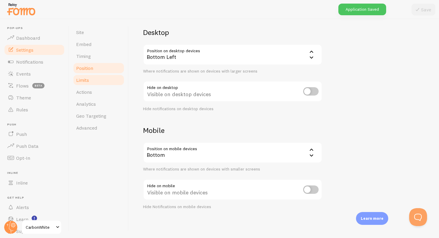
click at [79, 80] on span "Limits" at bounding box center [82, 80] width 13 height 6
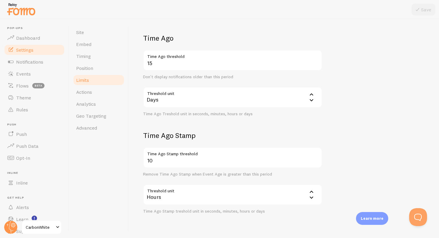
scroll to position [149, 0]
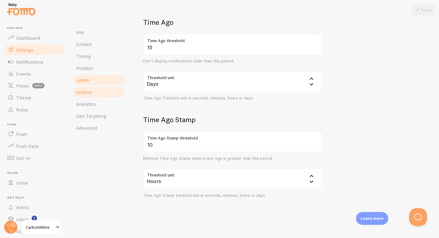
click at [108, 93] on link "Actions" at bounding box center [99, 92] width 52 height 12
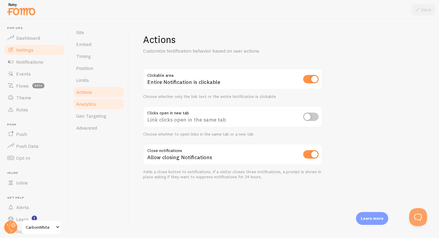
click at [106, 105] on link "Analytics" at bounding box center [99, 104] width 52 height 12
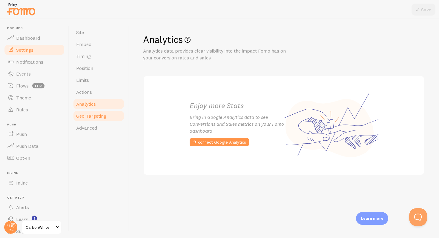
click at [106, 119] on link "Geo Targeting" at bounding box center [99, 116] width 52 height 12
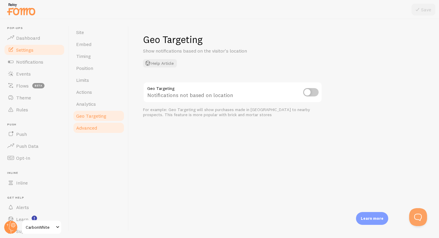
click at [106, 132] on link "Advanced" at bounding box center [99, 128] width 52 height 12
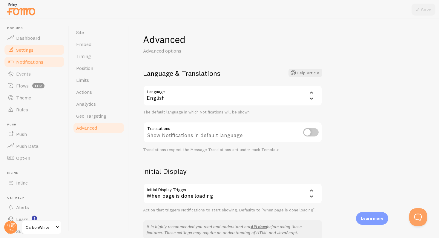
click at [34, 65] on link "Notifications" at bounding box center [35, 62] width 62 height 12
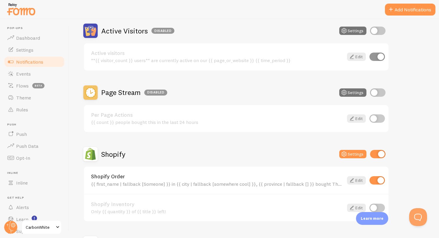
scroll to position [214, 0]
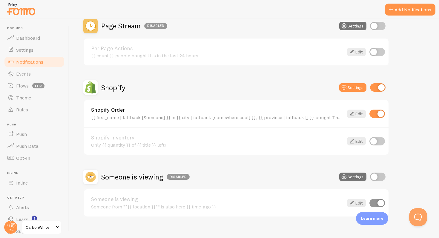
click at [317, 116] on div "{{ first_name | fallback [Someone] }} in {{ city | fallback [somewhere cool] }}…" at bounding box center [217, 117] width 253 height 5
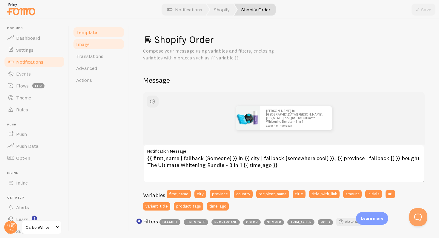
click at [86, 45] on span "Image" at bounding box center [82, 44] width 13 height 6
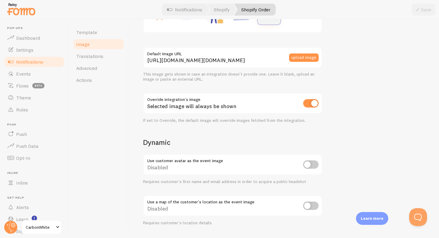
scroll to position [157, 0]
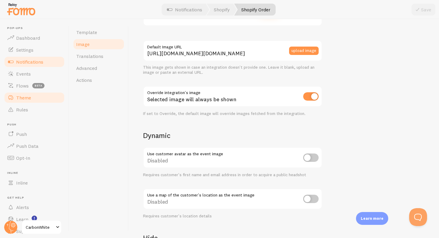
click at [27, 97] on span "Theme" at bounding box center [23, 98] width 15 height 6
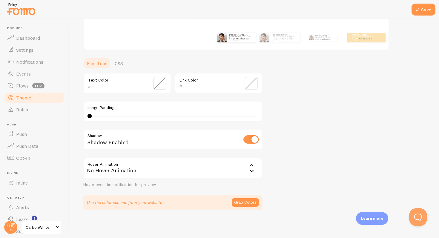
scroll to position [108, 0]
click at [124, 61] on link "CSS" at bounding box center [119, 62] width 16 height 12
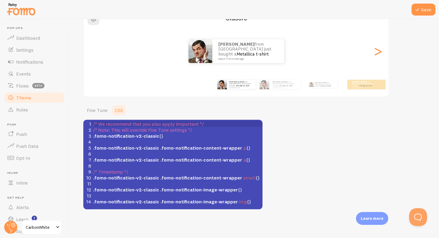
scroll to position [2, 0]
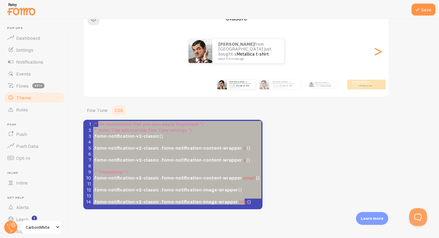
type textarea "/* We recommend that you also apply !important */ /* Note: This will override F…"
drag, startPoint x: 247, startPoint y: 202, endPoint x: 87, endPoint y: 123, distance: 179.2
click at [92, 123] on div "1 /* We recommend that you also apply !important */ 2 /* Note: This will overri…" at bounding box center [177, 163] width 171 height 84
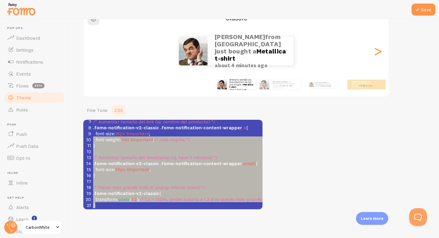
scroll to position [25, 0]
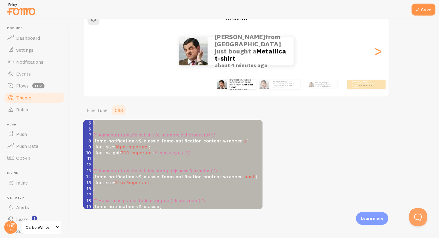
type textarea "/* Aumentar tamaño del texto principal */ .fomo-notification-v2-classic .fomo-n…"
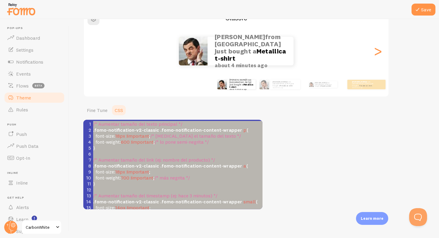
drag, startPoint x: 115, startPoint y: 206, endPoint x: 81, endPoint y: 110, distance: 101.7
click at [81, 110] on div "Save Theme Choose a theme for your notifications Classic [PERSON_NAME] from [GE…" at bounding box center [254, 128] width 370 height 219
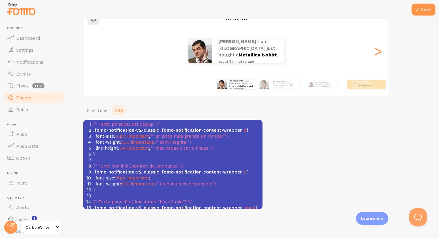
scroll to position [20, 0]
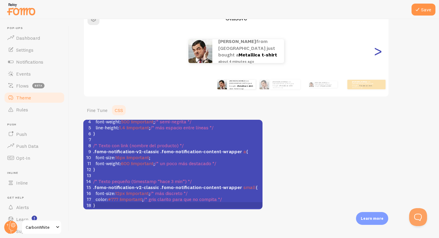
click at [380, 55] on div ">" at bounding box center [377, 51] width 7 height 43
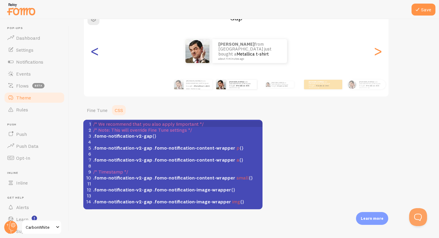
click at [96, 55] on div "<" at bounding box center [94, 51] width 7 height 43
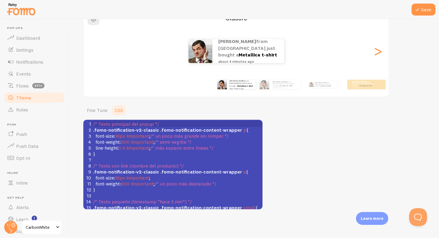
scroll to position [20, 0]
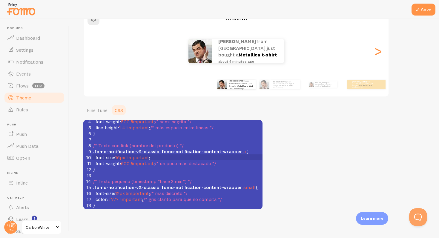
type textarea "/* Texto principal del popup */ .fomo-notification-v2-classic .fomo-notificatio…"
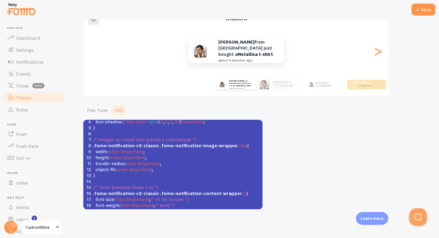
scroll to position [140, 0]
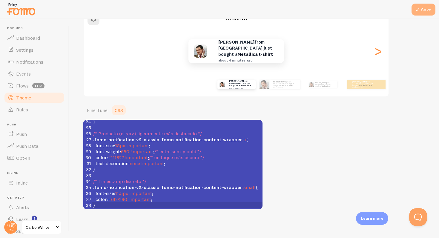
click at [423, 13] on button "Save" at bounding box center [424, 10] width 24 height 12
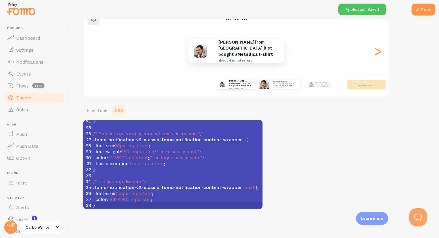
scroll to position [0, 0]
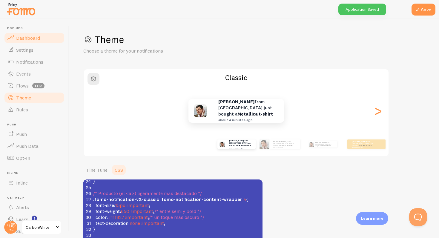
click at [49, 42] on link "Dashboard" at bounding box center [35, 38] width 62 height 12
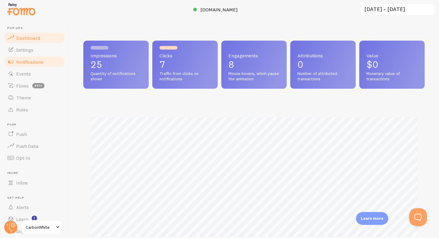
scroll to position [157, 342]
click at [46, 55] on link "Settings" at bounding box center [35, 50] width 62 height 12
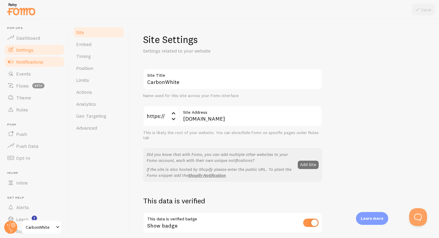
click at [35, 62] on span "Notifications" at bounding box center [29, 62] width 27 height 6
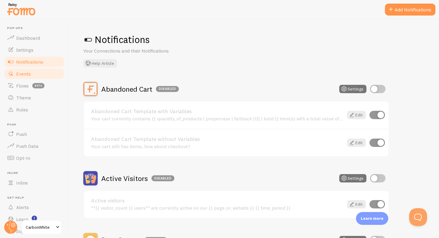
click at [35, 72] on link "Events" at bounding box center [35, 74] width 62 height 12
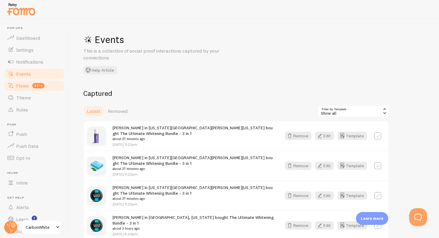
click at [22, 89] on link "Flows beta" at bounding box center [35, 86] width 62 height 12
click at [38, 101] on link "Theme" at bounding box center [35, 98] width 62 height 12
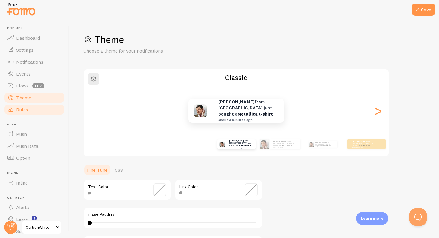
click at [36, 108] on link "Rules" at bounding box center [35, 110] width 62 height 12
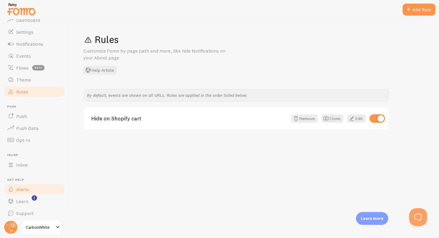
scroll to position [21, 0]
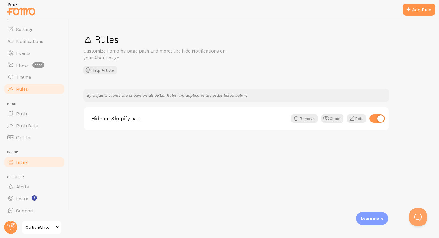
click at [37, 158] on link "Inline" at bounding box center [35, 162] width 62 height 12
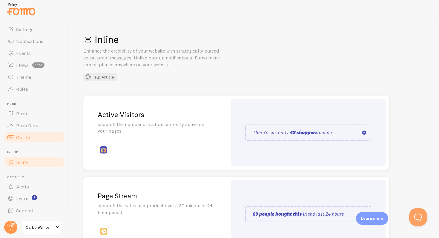
click at [38, 134] on link "Opt-In" at bounding box center [35, 138] width 62 height 12
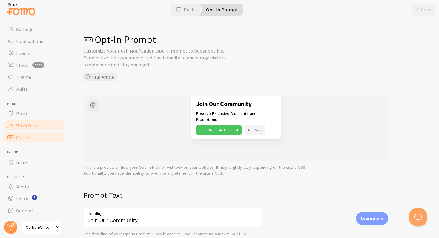
click at [42, 126] on link "Push Data" at bounding box center [35, 126] width 62 height 12
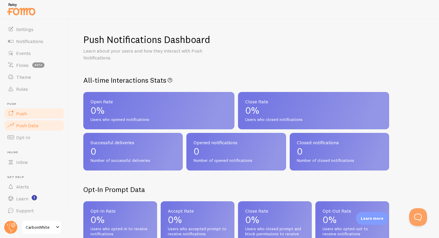
click at [42, 117] on link "Push" at bounding box center [35, 114] width 62 height 12
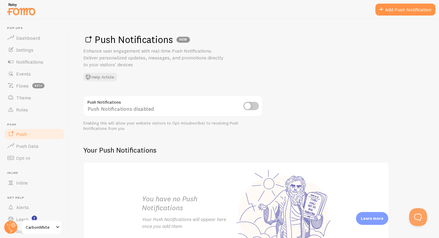
click at [42, 117] on ul "Pop-ups Dashboard Settings Notifications Events Flows beta Theme Rules [GEOGRAP…" at bounding box center [35, 131] width 62 height 211
click at [41, 111] on link "Rules" at bounding box center [35, 110] width 62 height 12
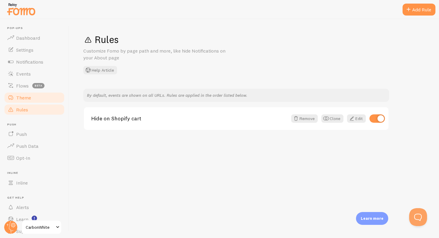
click at [39, 99] on link "Theme" at bounding box center [35, 98] width 62 height 12
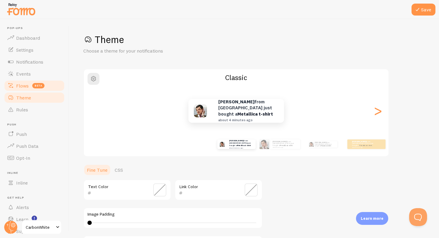
click at [39, 89] on link "Flows beta" at bounding box center [35, 86] width 62 height 12
click at [36, 74] on link "Events" at bounding box center [35, 74] width 62 height 12
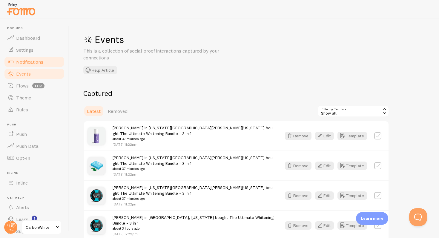
click at [40, 63] on span "Notifications" at bounding box center [29, 62] width 27 height 6
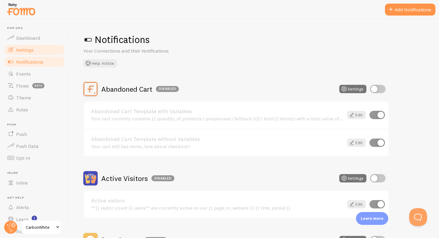
click at [42, 53] on link "Settings" at bounding box center [35, 50] width 62 height 12
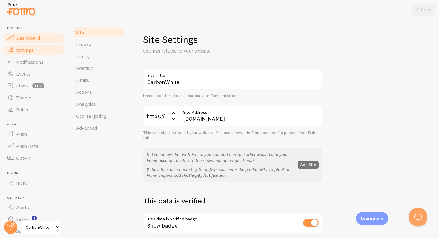
click at [42, 36] on link "Dashboard" at bounding box center [35, 38] width 62 height 12
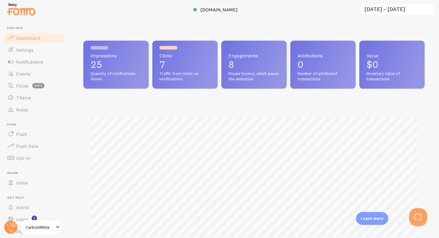
scroll to position [157, 342]
click at [217, 11] on span "[DOMAIN_NAME]" at bounding box center [219, 10] width 37 height 6
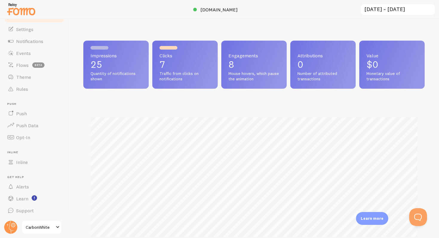
click at [45, 229] on span "CarbonWhite" at bounding box center [40, 227] width 28 height 7
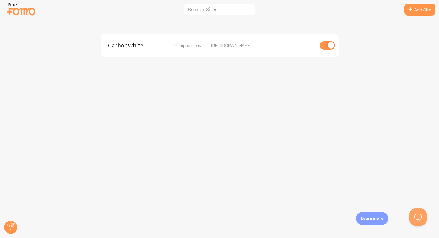
click at [322, 47] on input "checkbox" at bounding box center [328, 45] width 16 height 8
checkbox input "false"
